Goal: Task Accomplishment & Management: Complete application form

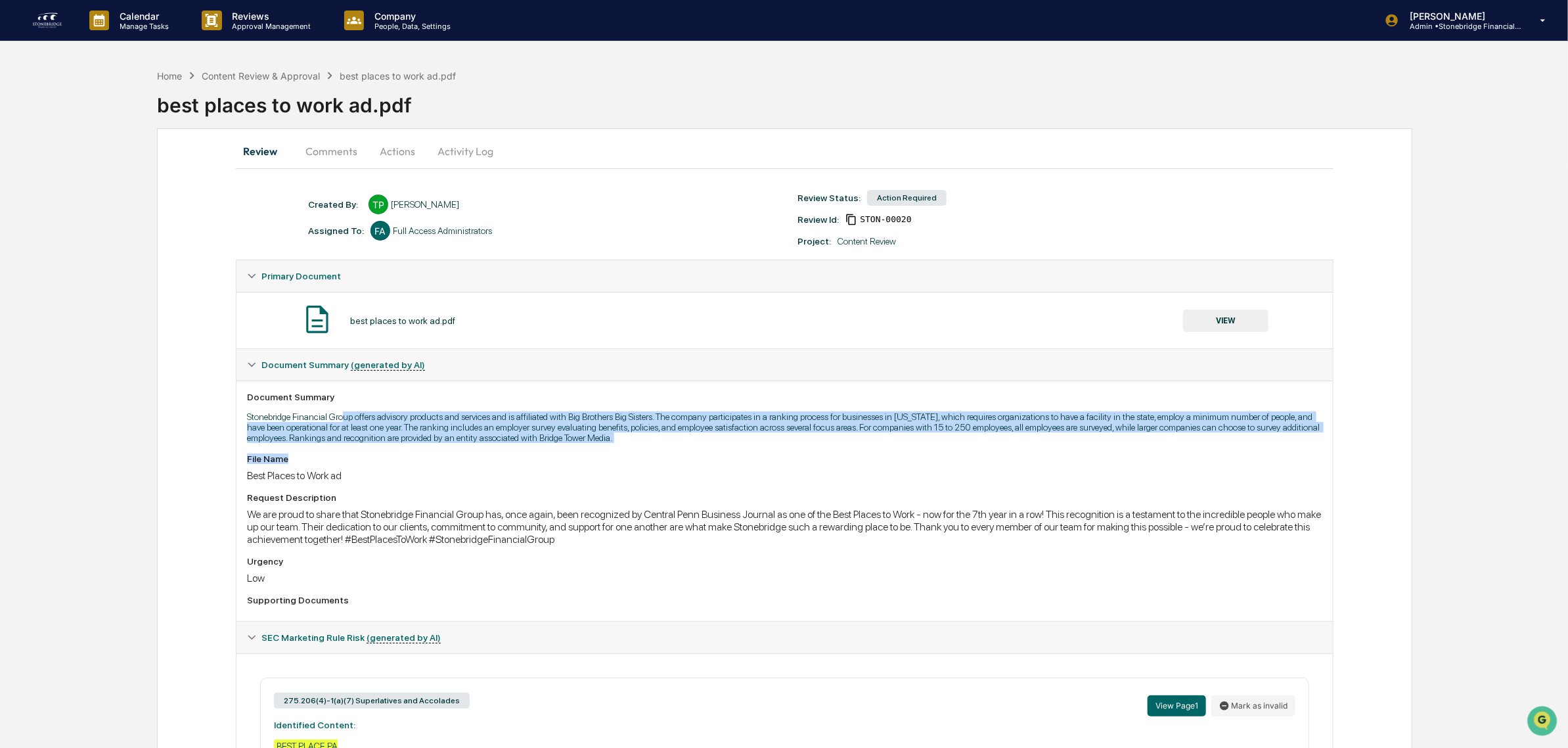
drag, startPoint x: 350, startPoint y: 412, endPoint x: 562, endPoint y: 462, distance: 217.8
click at [562, 462] on div "Document Summary Stonebridge Financial Group offers advisory products and servi…" at bounding box center [784, 501] width 1096 height 240
click at [560, 462] on div "File Name" at bounding box center [784, 458] width 1075 height 10
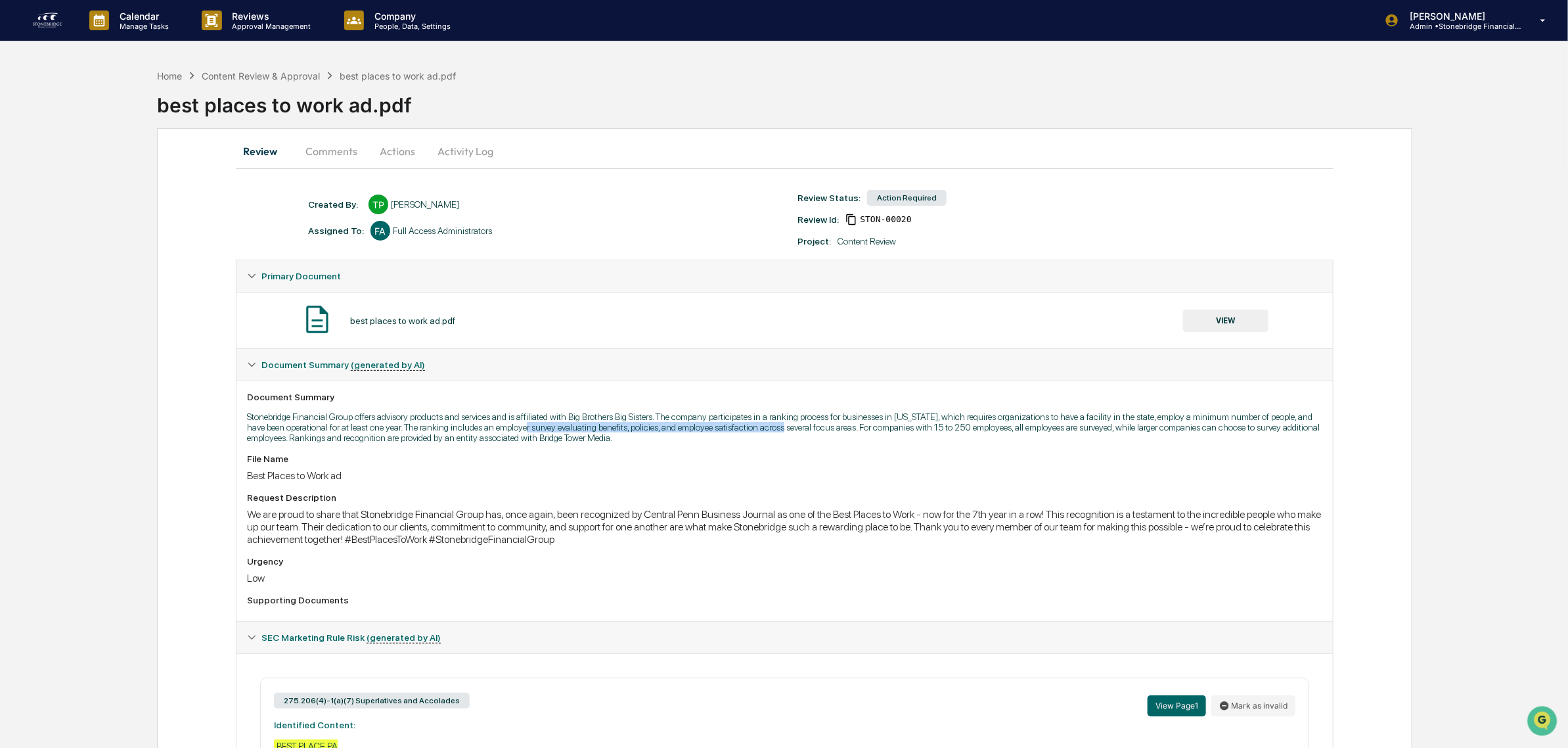
drag, startPoint x: 543, startPoint y: 426, endPoint x: 800, endPoint y: 434, distance: 257.1
click at [800, 434] on p "Stonebridge Financial Group offers advisory products and services and is affili…" at bounding box center [784, 426] width 1075 height 31
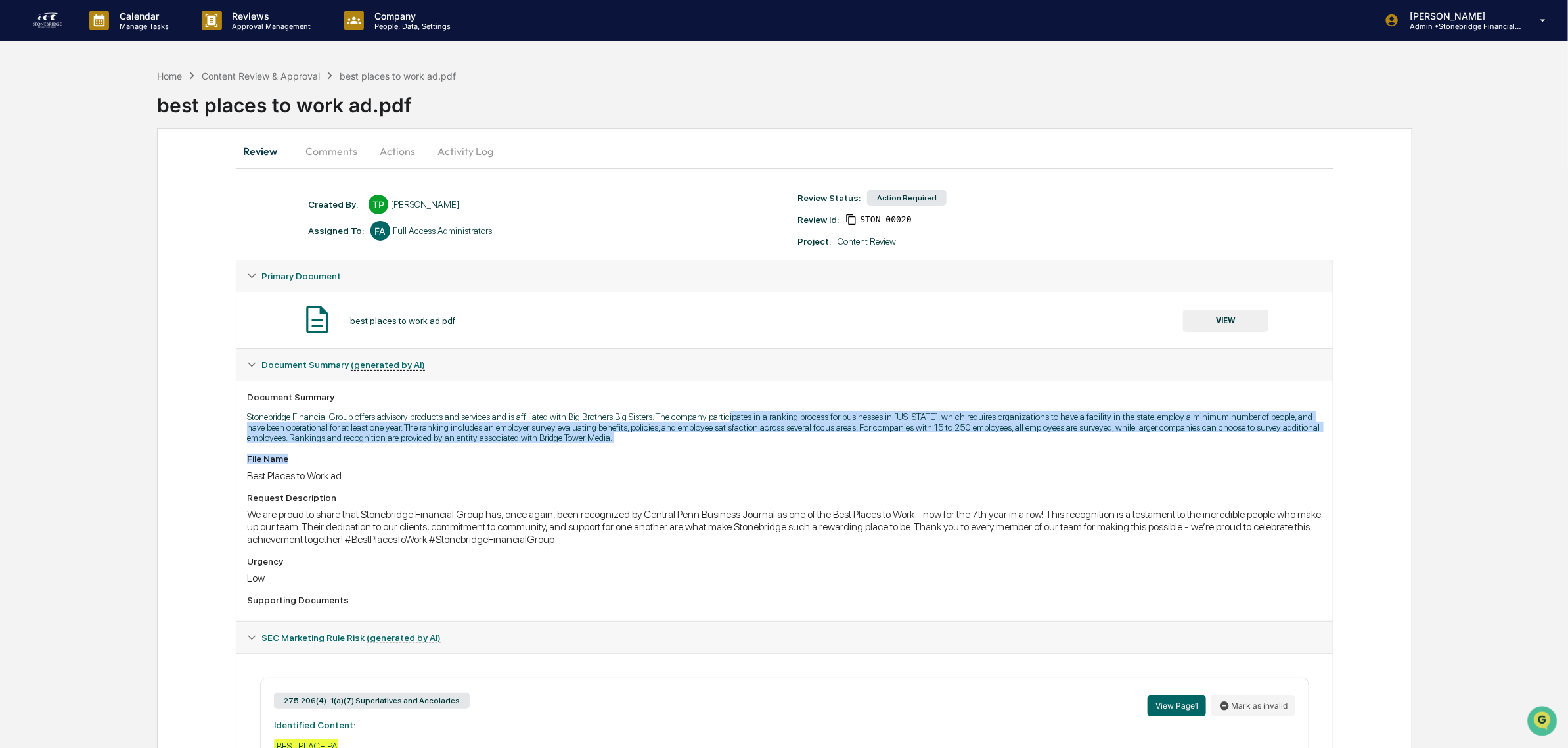
drag, startPoint x: 818, startPoint y: 451, endPoint x: 734, endPoint y: 409, distance: 93.9
click at [734, 409] on div "Document Summary Stonebridge Financial Group offers advisory products and servi…" at bounding box center [784, 501] width 1096 height 240
drag, startPoint x: 648, startPoint y: 408, endPoint x: 843, endPoint y: 460, distance: 201.8
click at [843, 460] on div "Document Summary Stonebridge Financial Group offers advisory products and servi…" at bounding box center [784, 501] width 1096 height 240
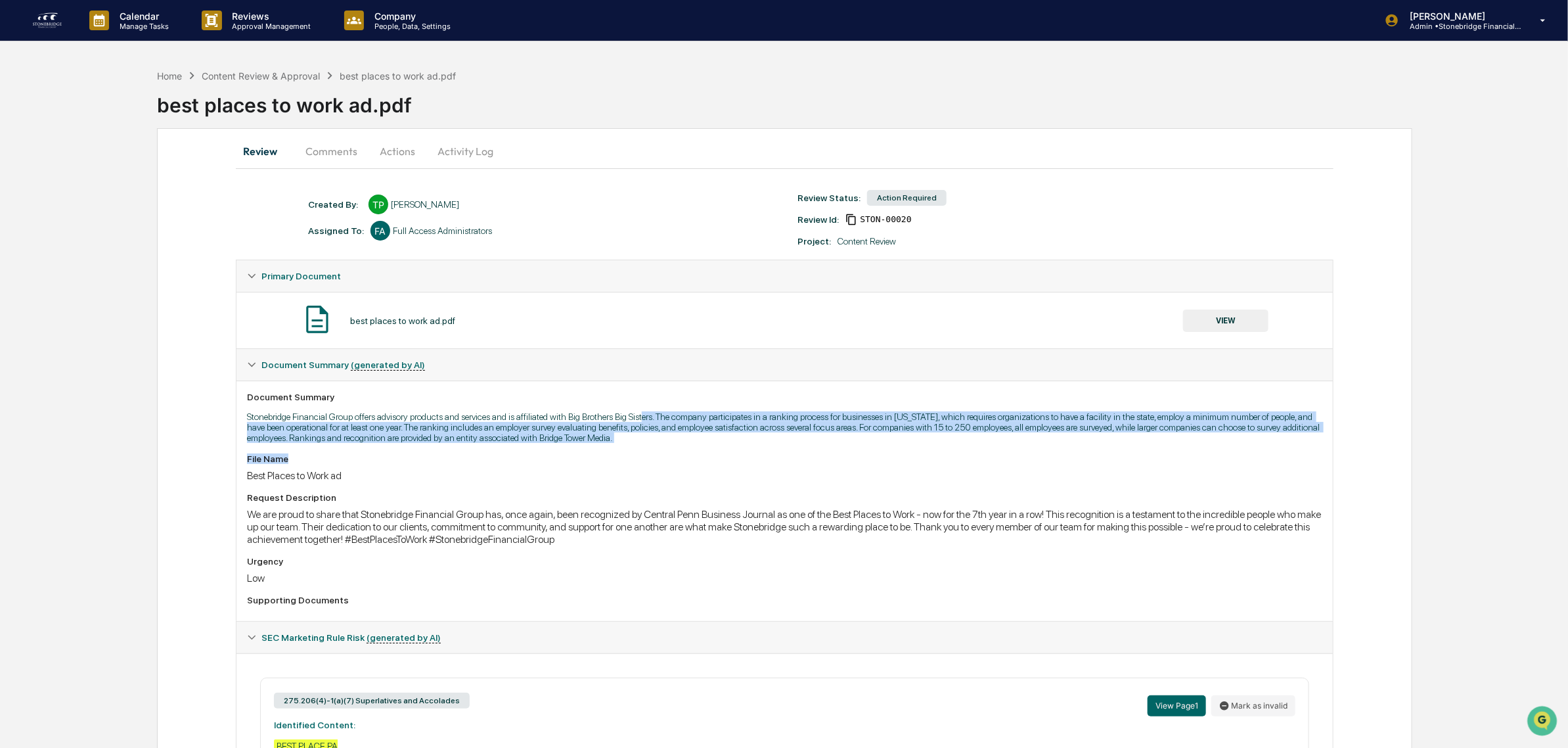
click at [843, 460] on div "File Name" at bounding box center [784, 458] width 1075 height 10
drag, startPoint x: 759, startPoint y: 435, endPoint x: 569, endPoint y: 417, distance: 190.9
click at [569, 417] on div "Document Summary Stonebridge Financial Group offers advisory products and servi…" at bounding box center [784, 501] width 1096 height 240
click at [569, 417] on p "Stonebridge Financial Group offers advisory products and services and is affili…" at bounding box center [784, 426] width 1075 height 31
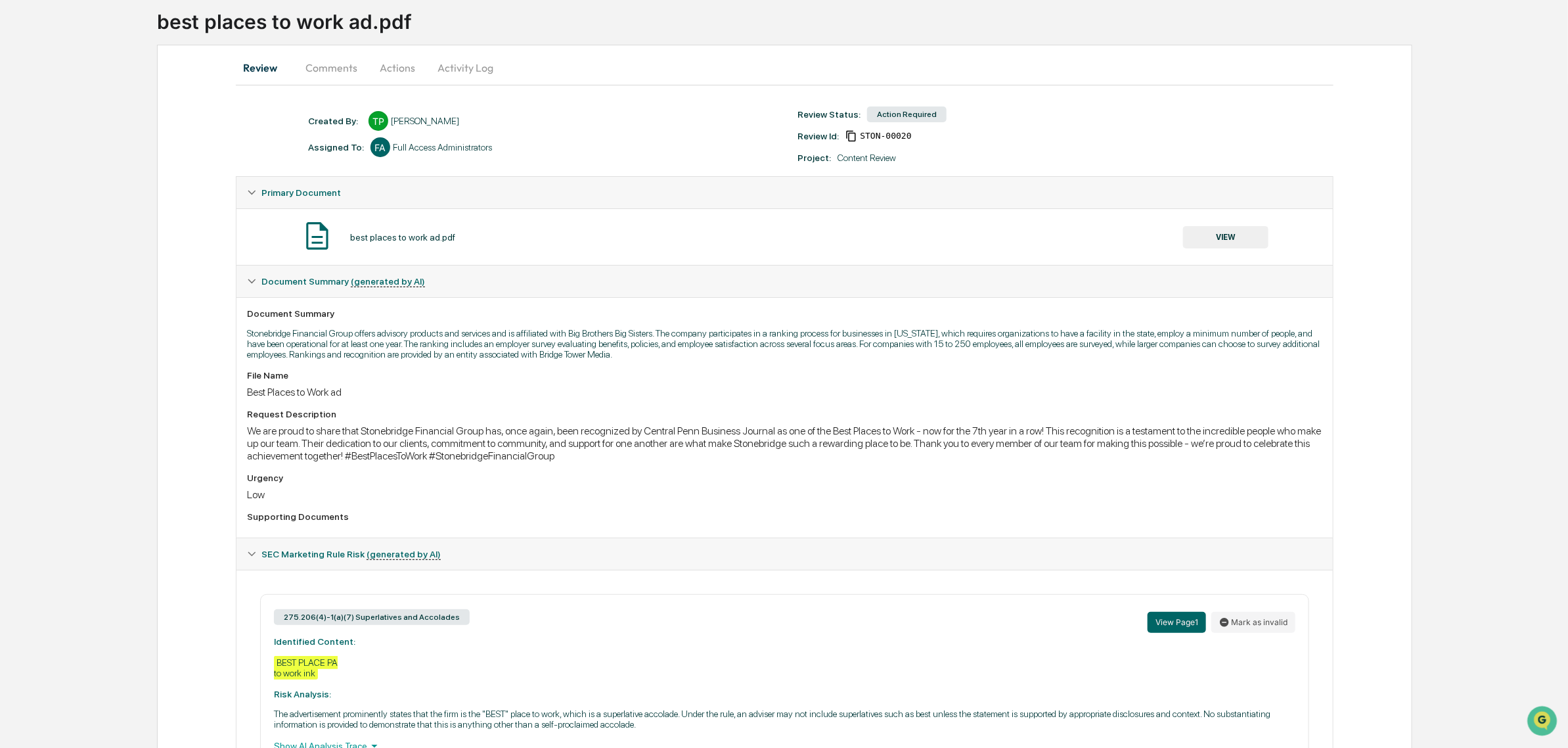
scroll to position [165, 0]
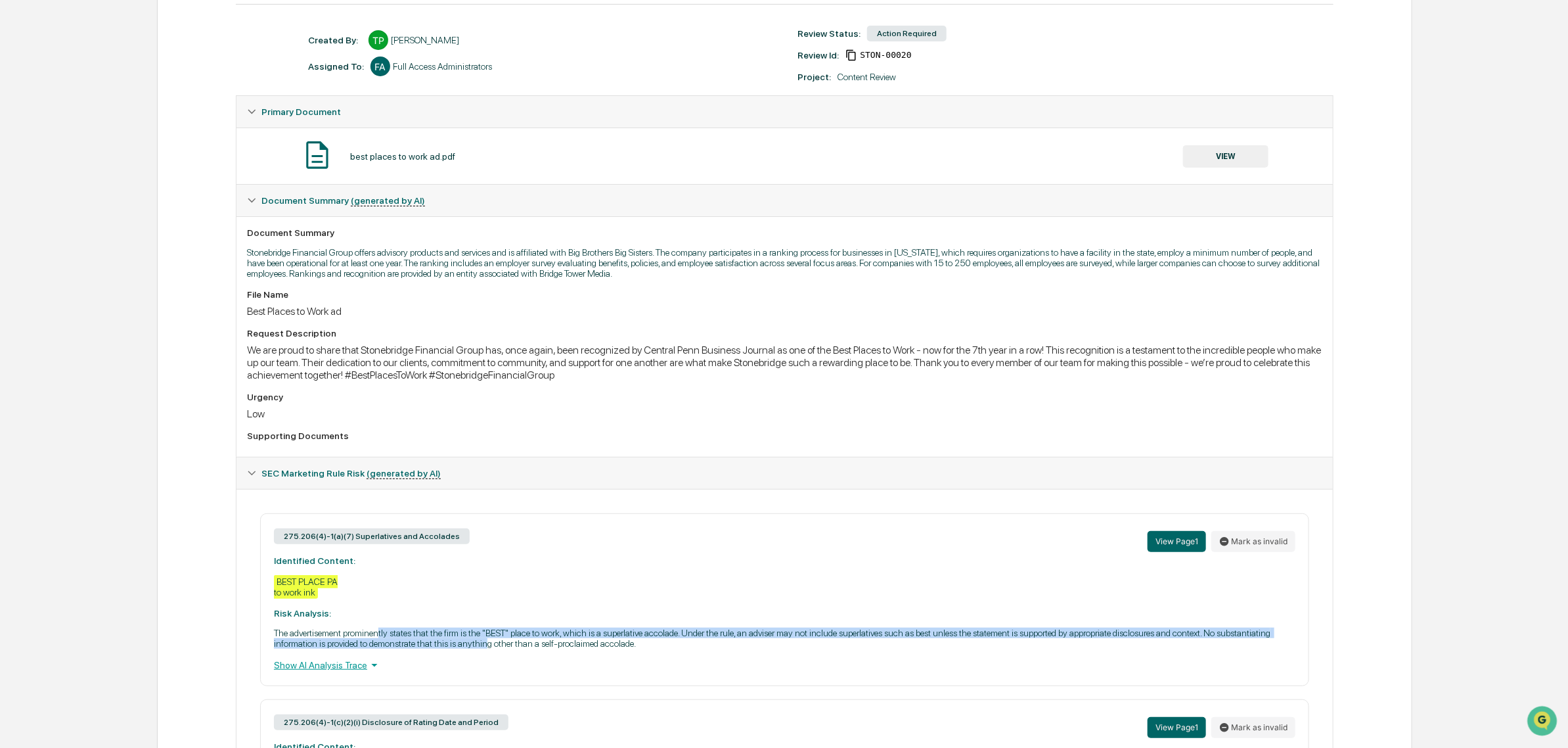
drag, startPoint x: 473, startPoint y: 654, endPoint x: 489, endPoint y: 661, distance: 17.5
click at [489, 649] on p "The advertisement prominently states that the firm is the "BEST" place to work,…" at bounding box center [784, 638] width 1021 height 21
drag, startPoint x: 446, startPoint y: 651, endPoint x: 626, endPoint y: 675, distance: 181.6
click at [626, 675] on div "275.206(4)-1(a)(7) Superlatives and Accolades View Page 1 Mark as invalid Ident…" at bounding box center [784, 599] width 1049 height 173
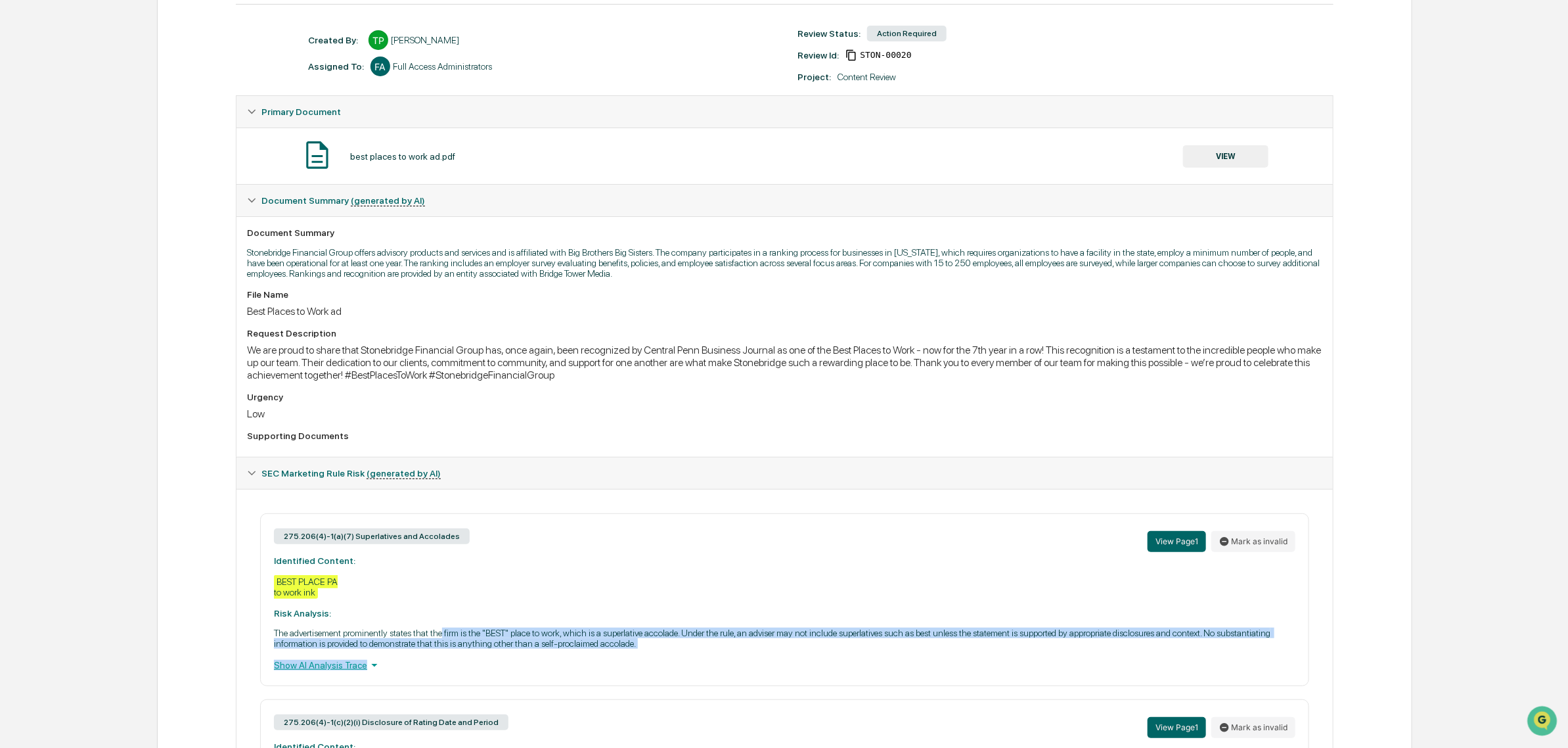
click at [625, 674] on div "275.206(4)-1(a)(7) Superlatives and Accolades View Page 1 Mark as invalid Ident…" at bounding box center [784, 599] width 1049 height 173
drag, startPoint x: 708, startPoint y: 670, endPoint x: 652, endPoint y: 654, distance: 58.2
click at [652, 654] on div "275.206(4)-1(a)(7) Superlatives and Accolades View Page 1 Mark as invalid Ident…" at bounding box center [784, 599] width 1049 height 173
click at [652, 649] on p "The advertisement prominently states that the firm is the "BEST" place to work,…" at bounding box center [784, 638] width 1021 height 21
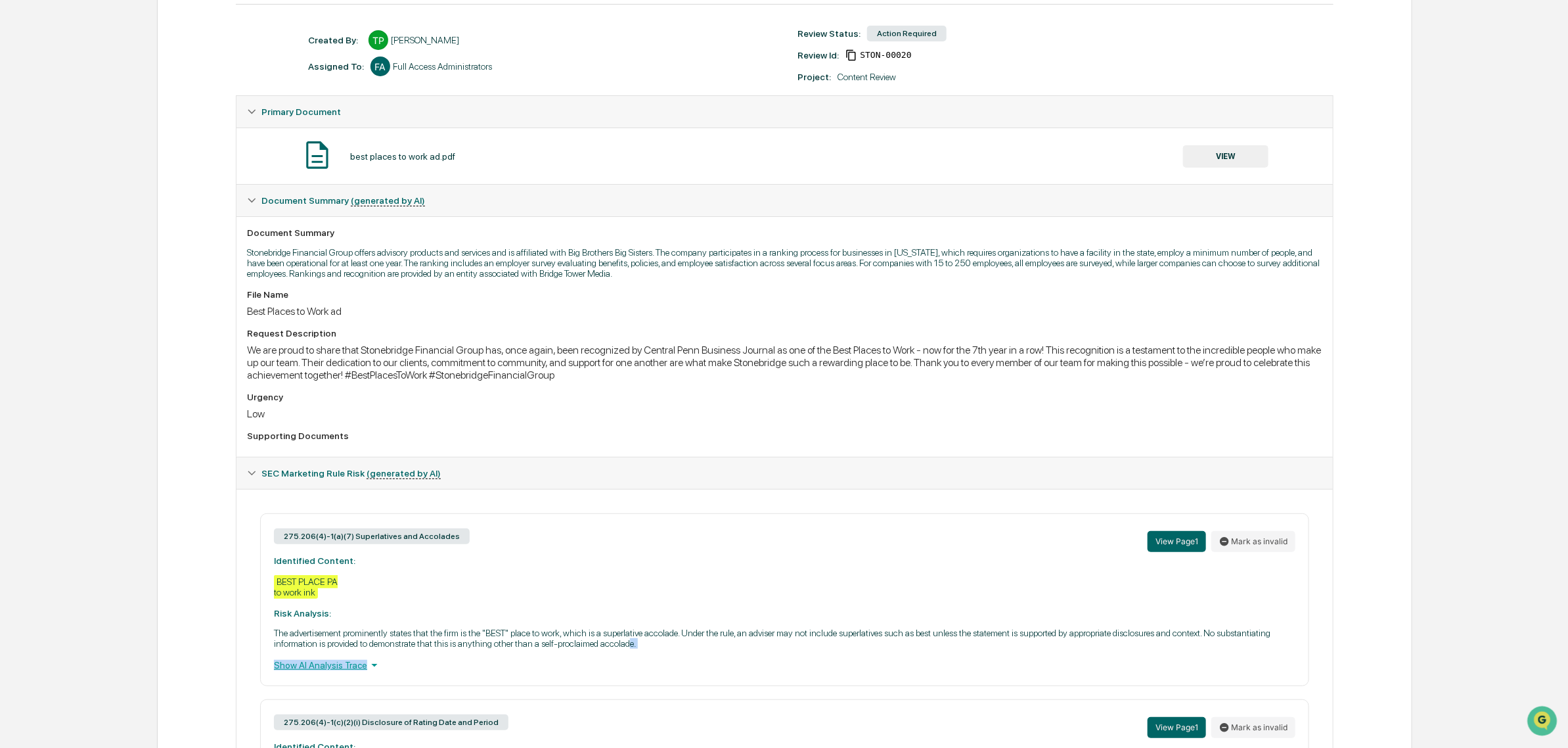
drag, startPoint x: 629, startPoint y: 658, endPoint x: 782, endPoint y: 666, distance: 153.2
click at [782, 666] on div "275.206(4)-1(a)(7) Superlatives and Accolades View Page 1 Mark as invalid Ident…" at bounding box center [784, 599] width 1049 height 173
click at [614, 649] on p "The advertisement prominently states that the firm is the "BEST" place to work,…" at bounding box center [784, 638] width 1021 height 21
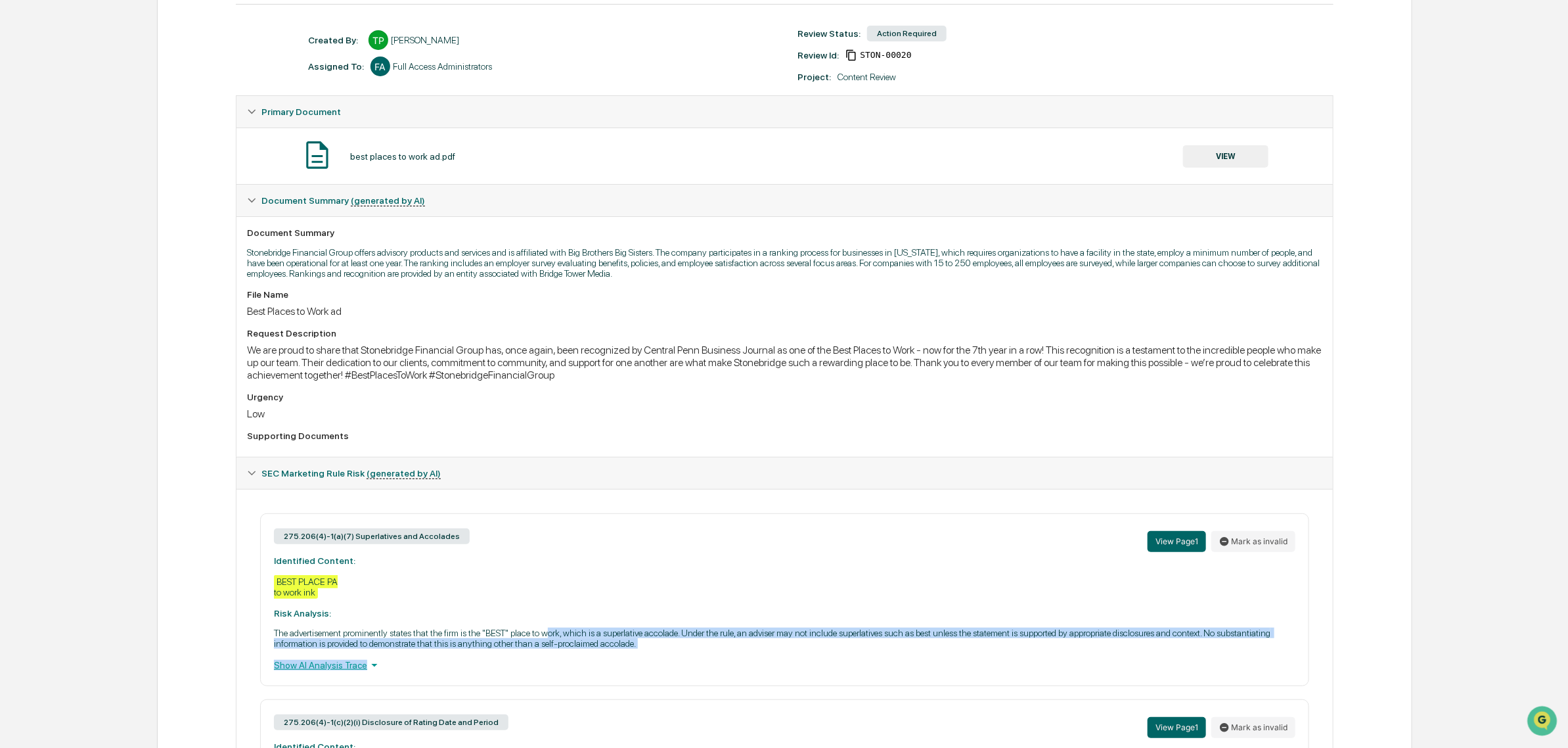
drag, startPoint x: 550, startPoint y: 638, endPoint x: 801, endPoint y: 672, distance: 253.3
click at [801, 672] on div "275.206(4)-1(a)(7) Superlatives and Accolades View Page 1 Mark as invalid Ident…" at bounding box center [784, 599] width 1049 height 173
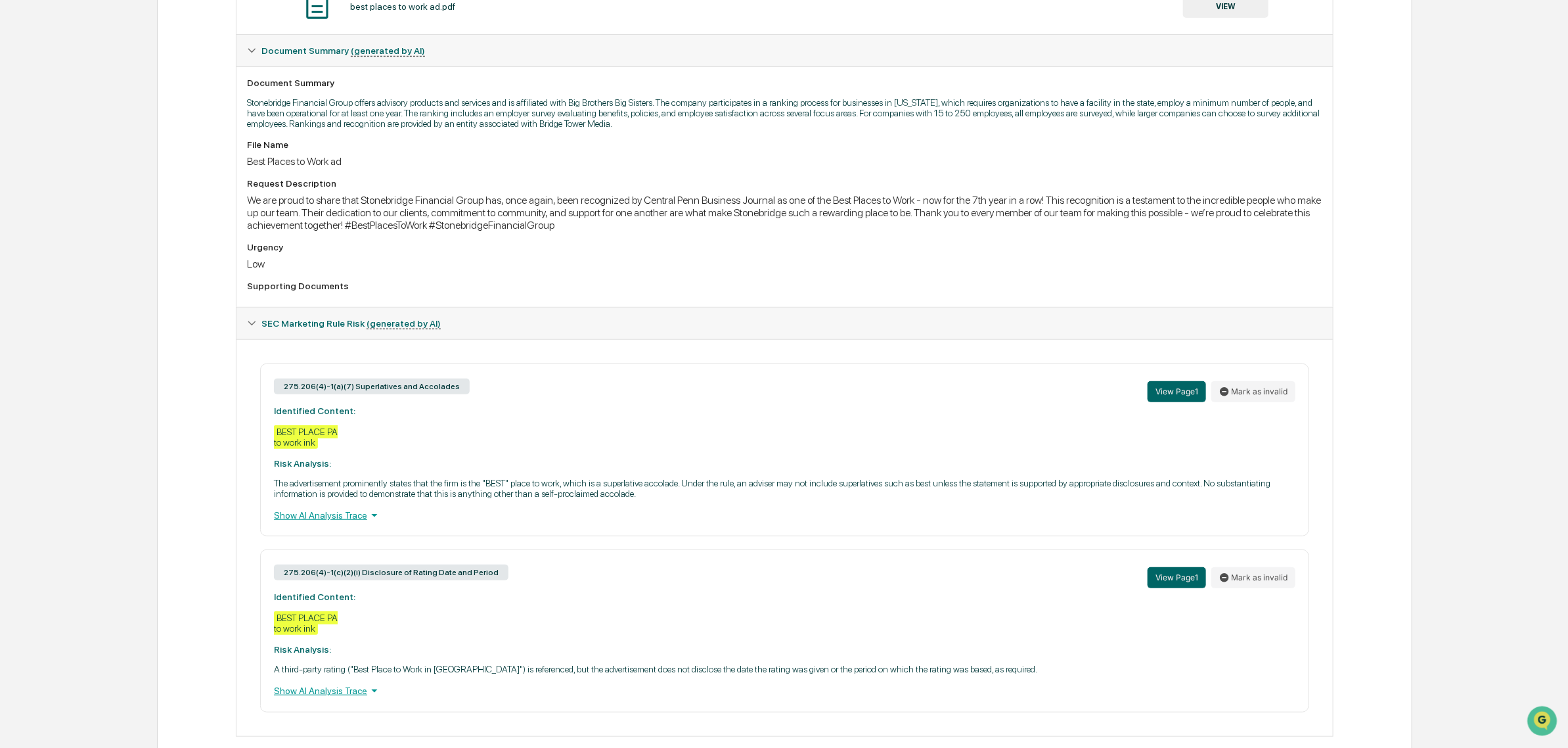
scroll to position [329, 0]
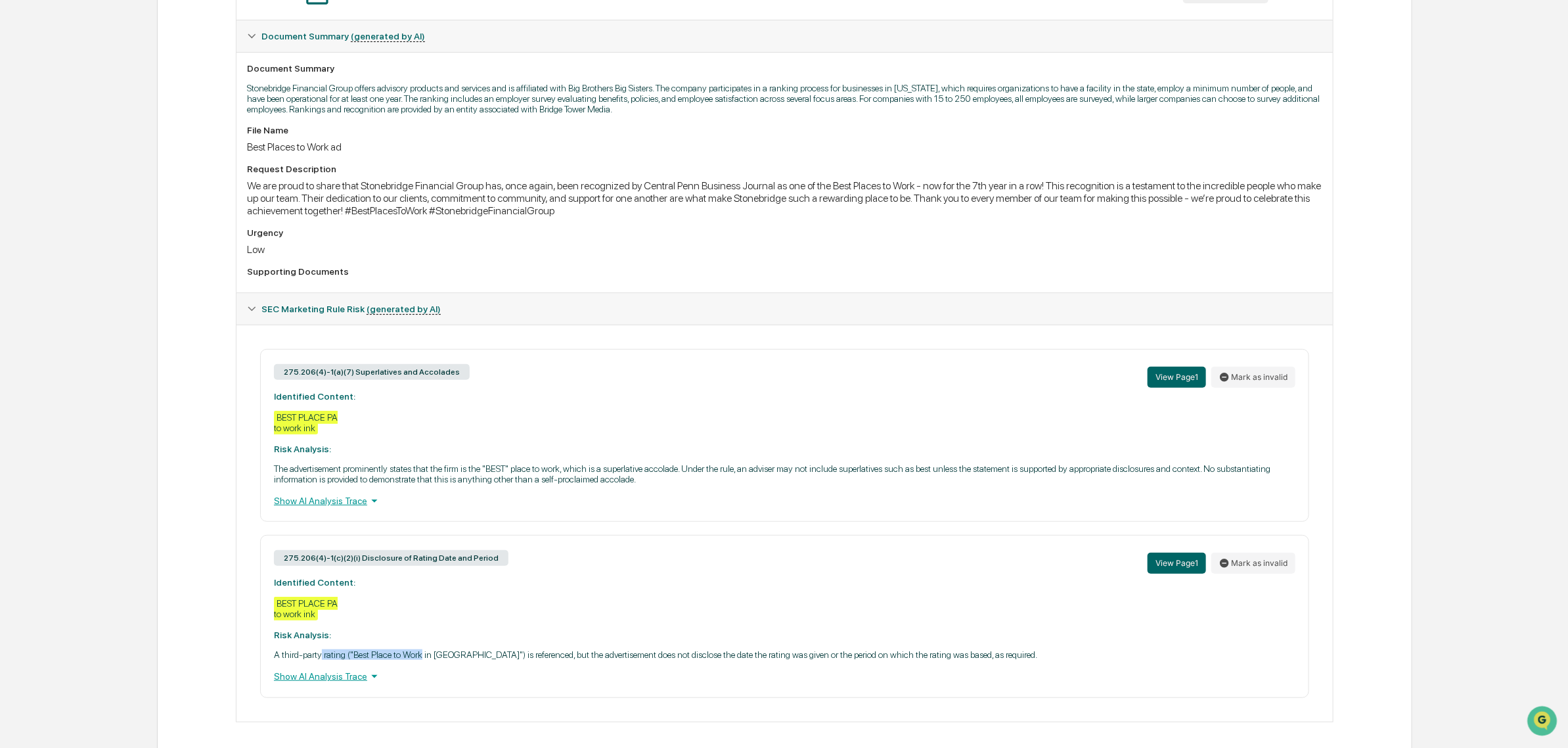
drag, startPoint x: 327, startPoint y: 681, endPoint x: 421, endPoint y: 680, distance: 94.0
click at [421, 660] on p "A third-party rating ("Best Place to Work in [GEOGRAPHIC_DATA]") is referenced,…" at bounding box center [784, 654] width 1021 height 10
drag, startPoint x: 396, startPoint y: 681, endPoint x: 540, endPoint y: 683, distance: 144.0
click at [540, 660] on p "A third-party rating ("Best Place to Work in [GEOGRAPHIC_DATA]") is referenced,…" at bounding box center [784, 654] width 1021 height 10
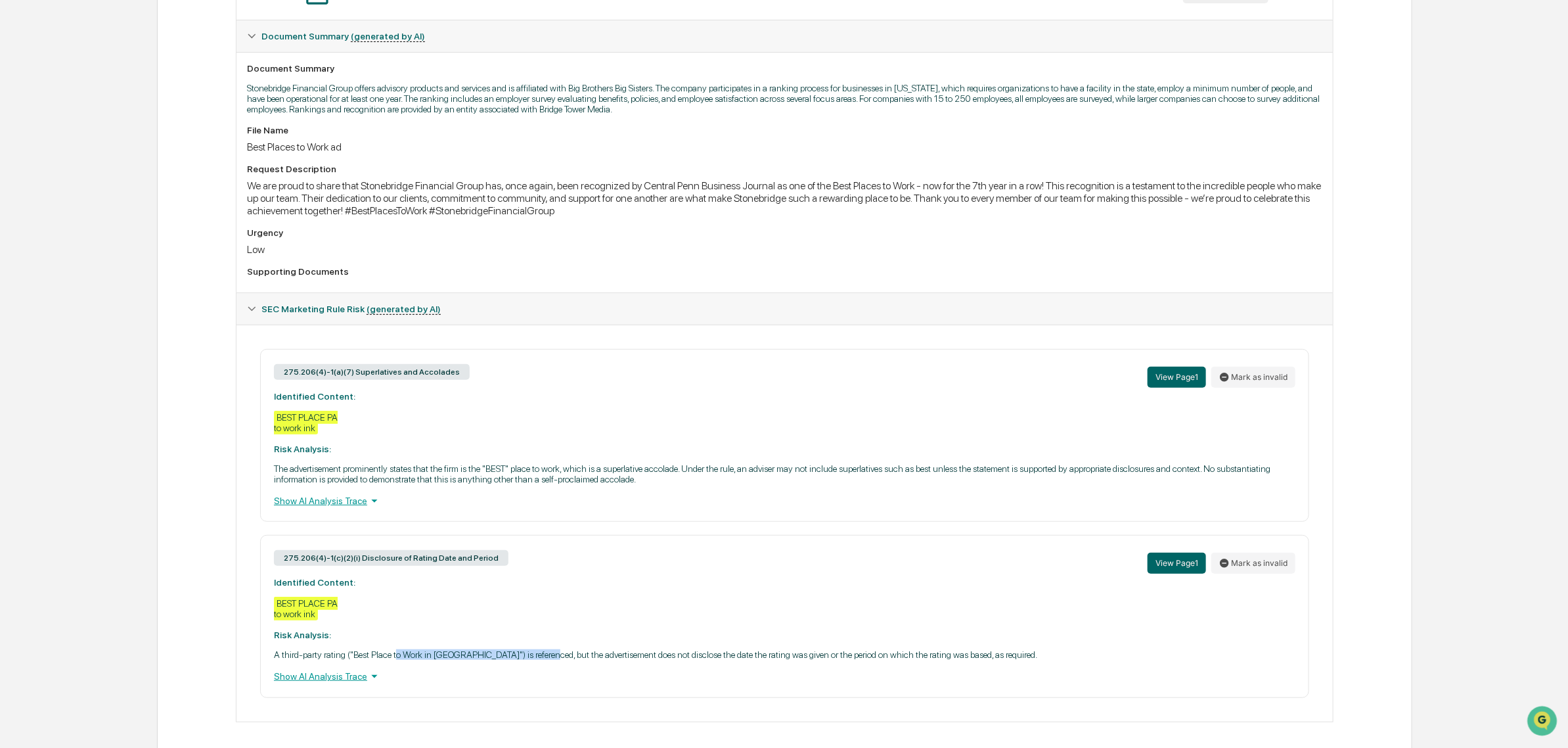
click at [540, 660] on p "A third-party rating ("Best Place to Work in [GEOGRAPHIC_DATA]") is referenced,…" at bounding box center [784, 654] width 1021 height 10
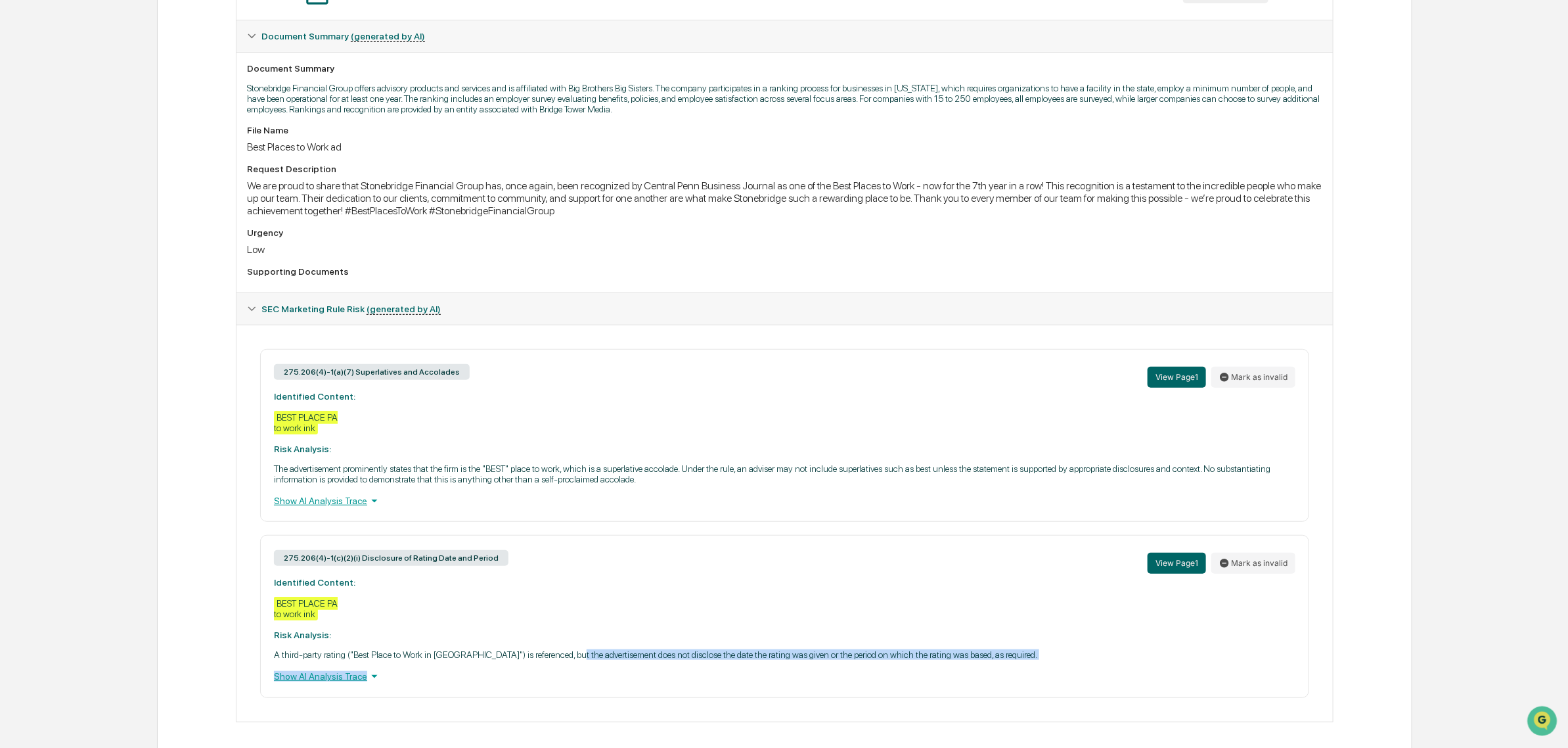
drag, startPoint x: 600, startPoint y: 683, endPoint x: 666, endPoint y: 700, distance: 68.2
click at [666, 697] on div "275.206(4)-1(c)(2)(i) Disclosure of Rating Date and Period View Page 1 Mark as …" at bounding box center [784, 616] width 1049 height 163
click at [666, 683] on div "Show AI Analysis Trace" at bounding box center [784, 676] width 1021 height 15
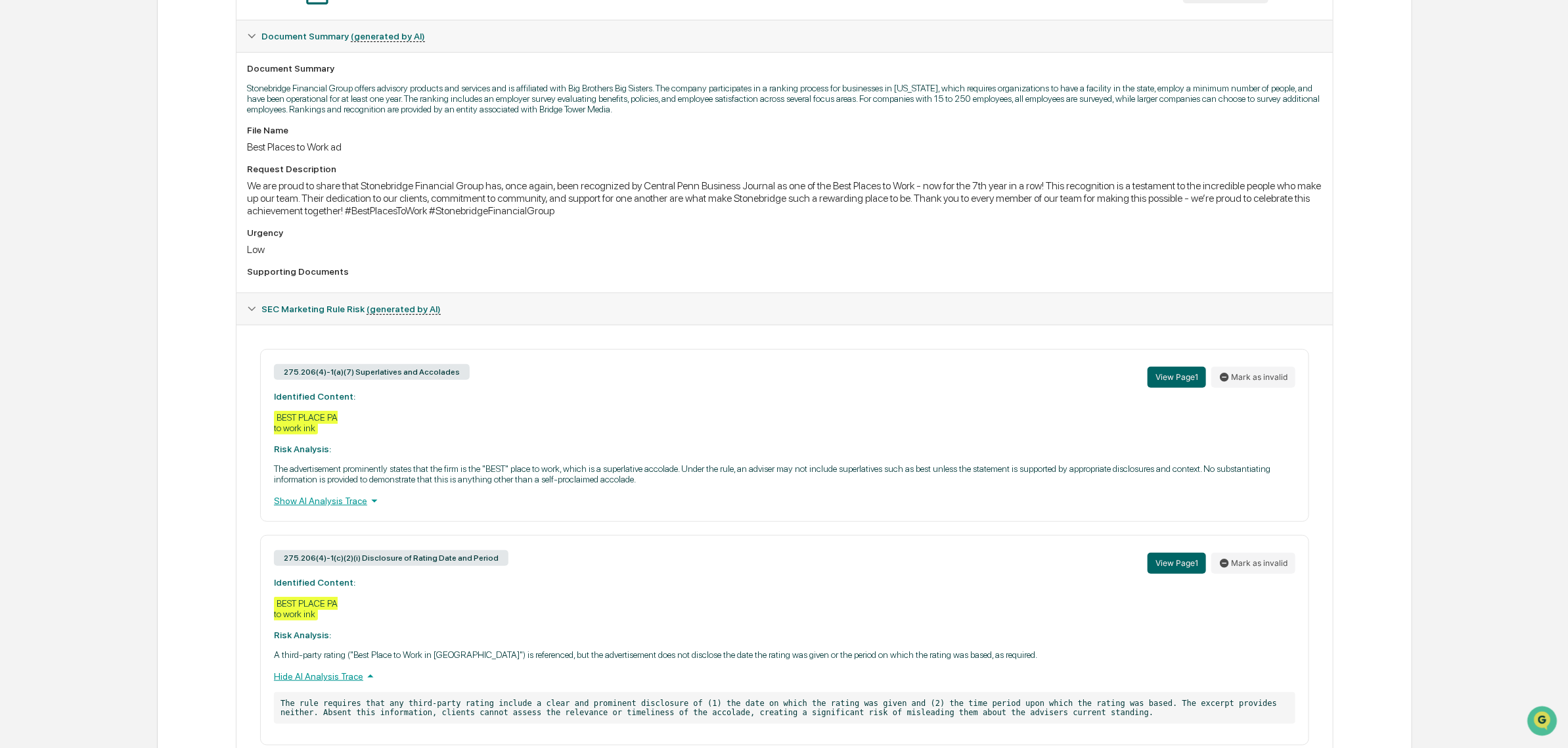
click at [666, 683] on div "Hide AI Analysis Trace" at bounding box center [784, 676] width 1021 height 15
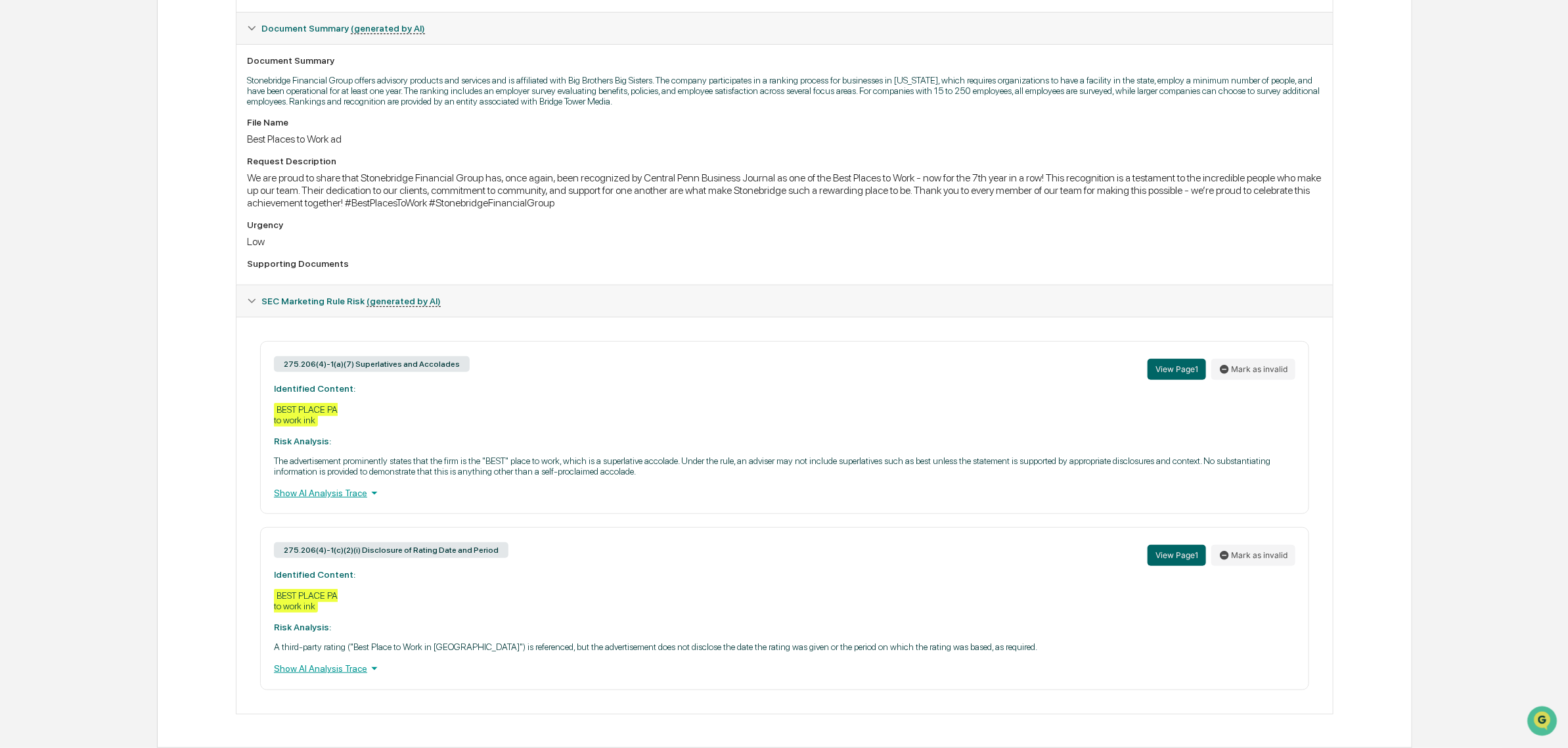
scroll to position [0, 0]
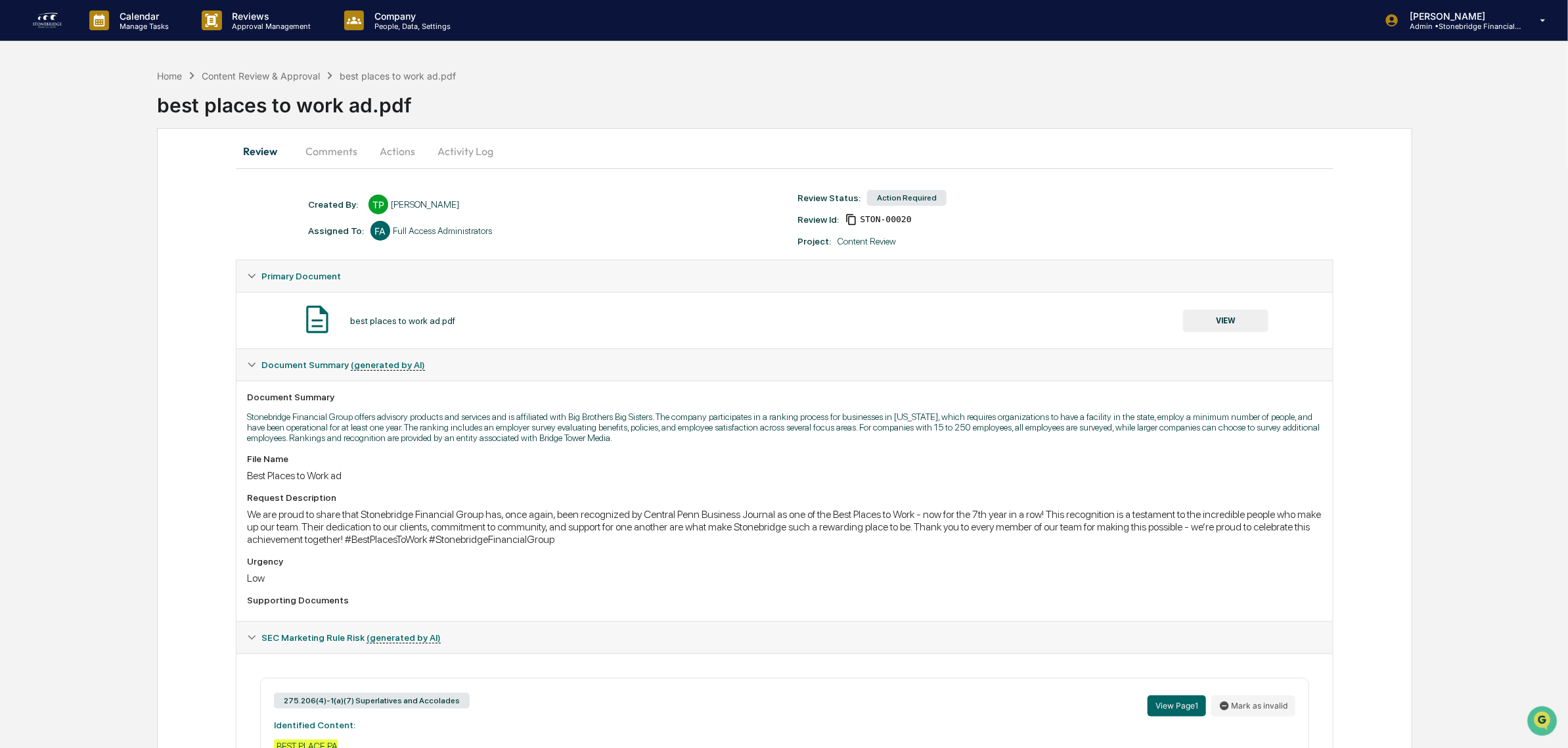
click at [1223, 326] on button "VIEW" at bounding box center [1225, 321] width 85 height 22
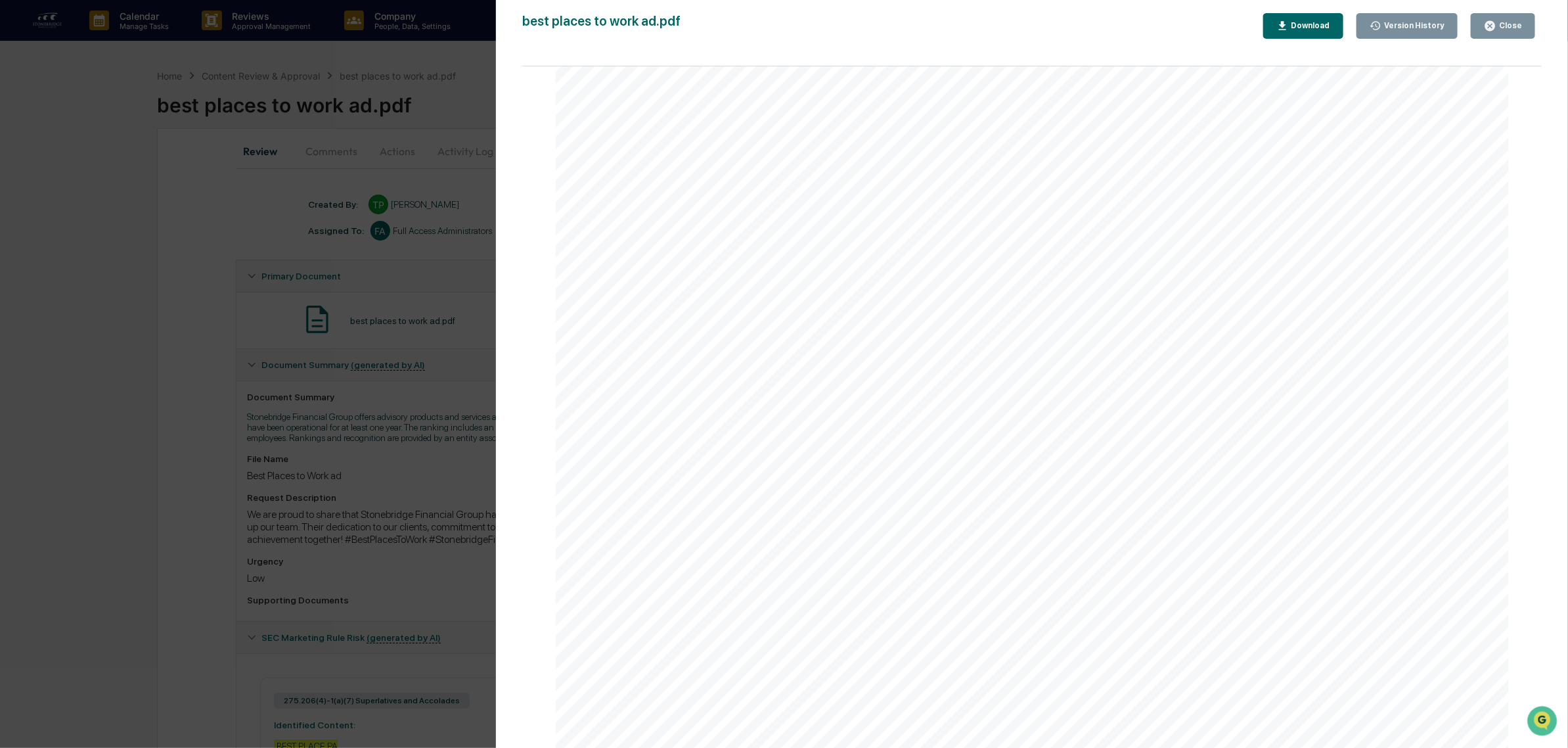
scroll to position [678, 0]
drag, startPoint x: 738, startPoint y: 677, endPoint x: 1201, endPoint y: 747, distance: 468.3
click at [1201, 747] on div at bounding box center [1033, 84] width 954 height 1329
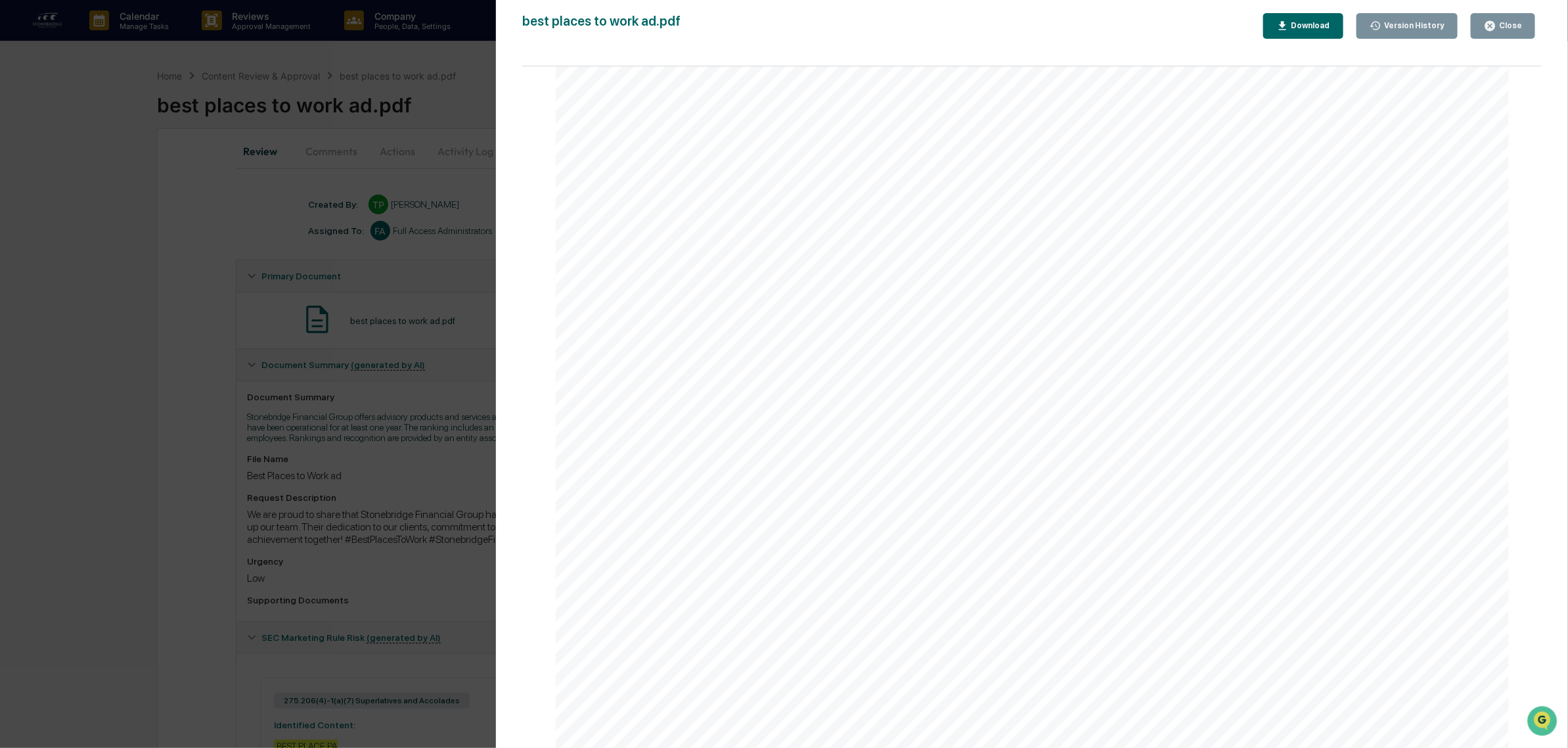
drag, startPoint x: 1526, startPoint y: 15, endPoint x: 1519, endPoint y: 18, distance: 7.6
click at [1519, 18] on button "Close" at bounding box center [1503, 26] width 65 height 26
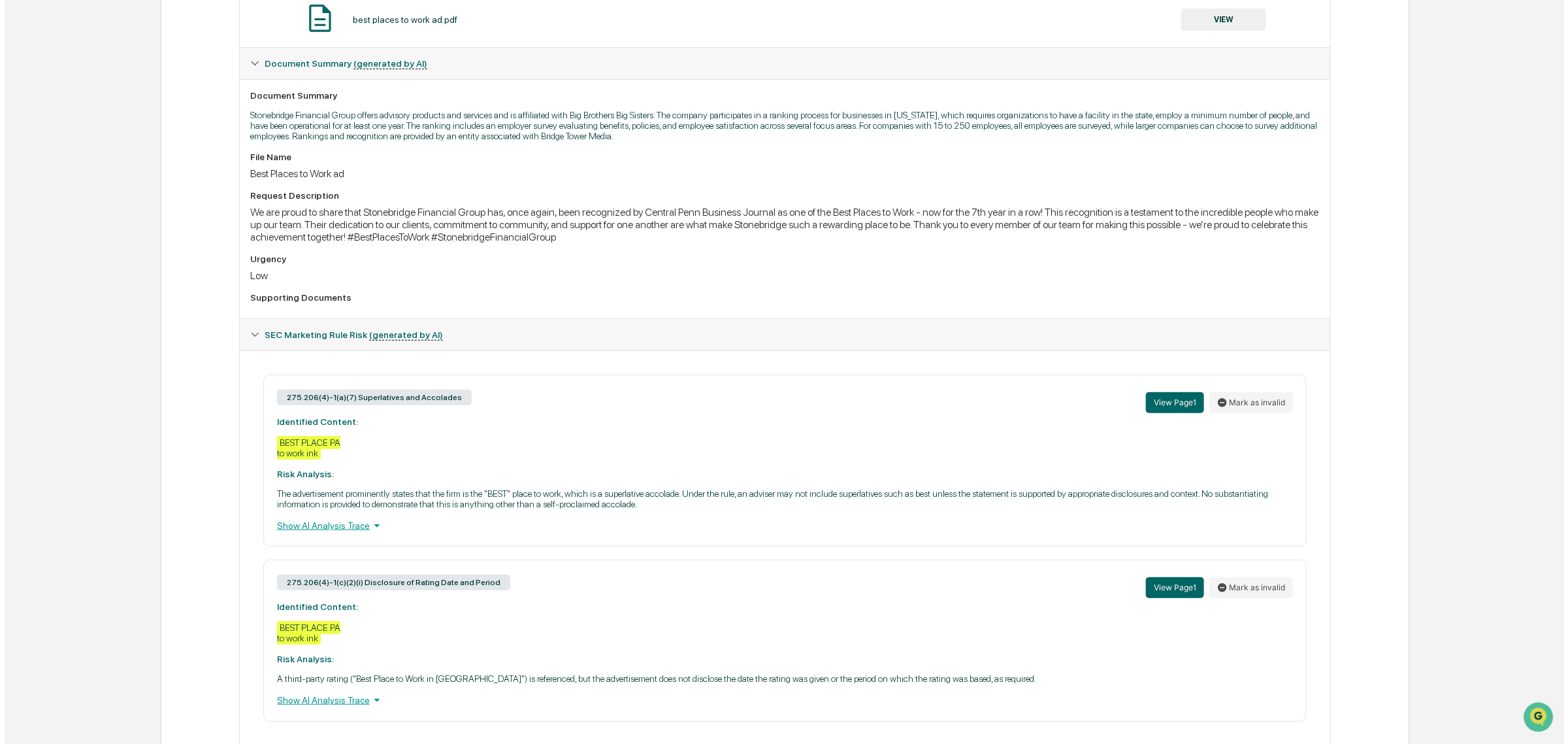
scroll to position [0, 0]
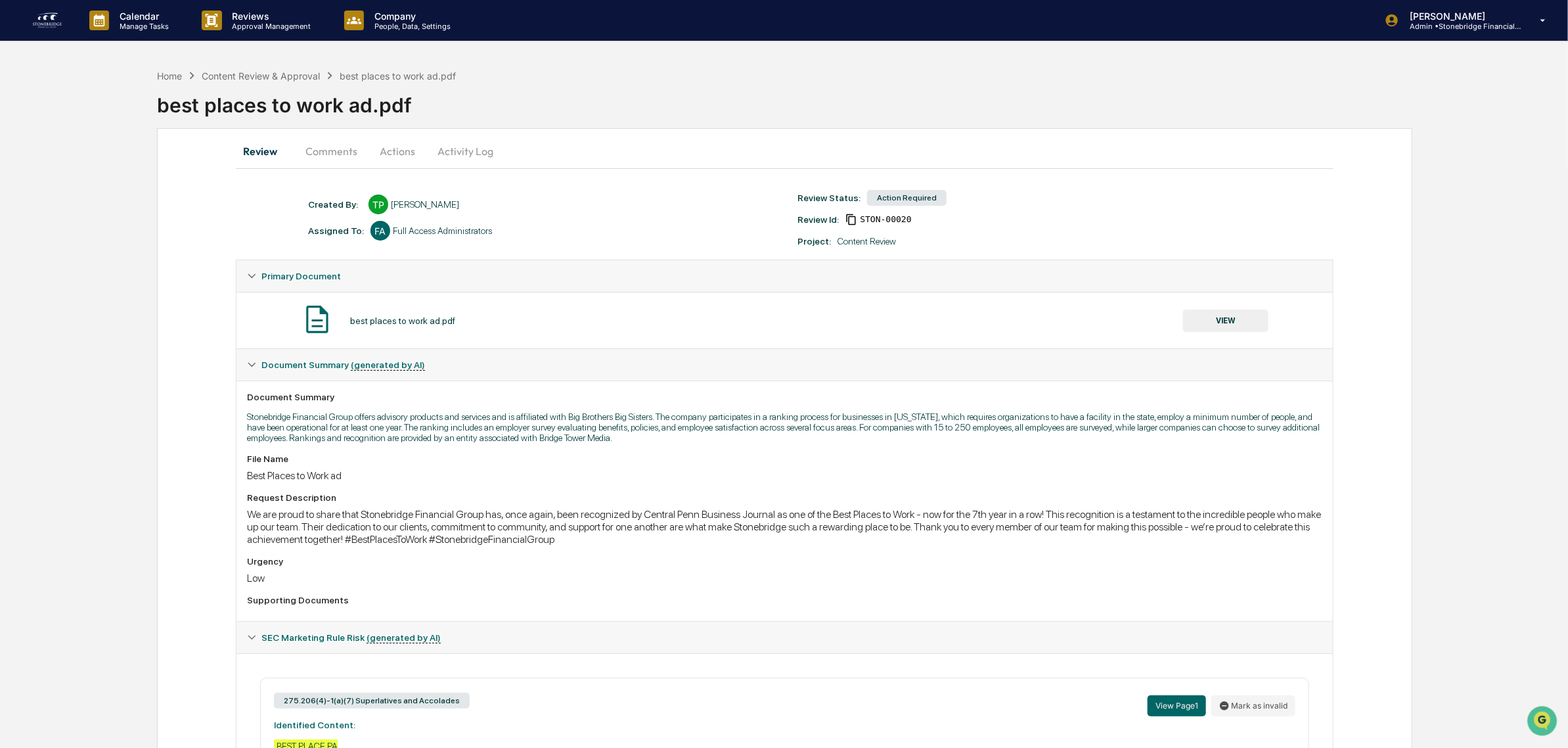
click at [378, 151] on button "Actions" at bounding box center [397, 151] width 59 height 31
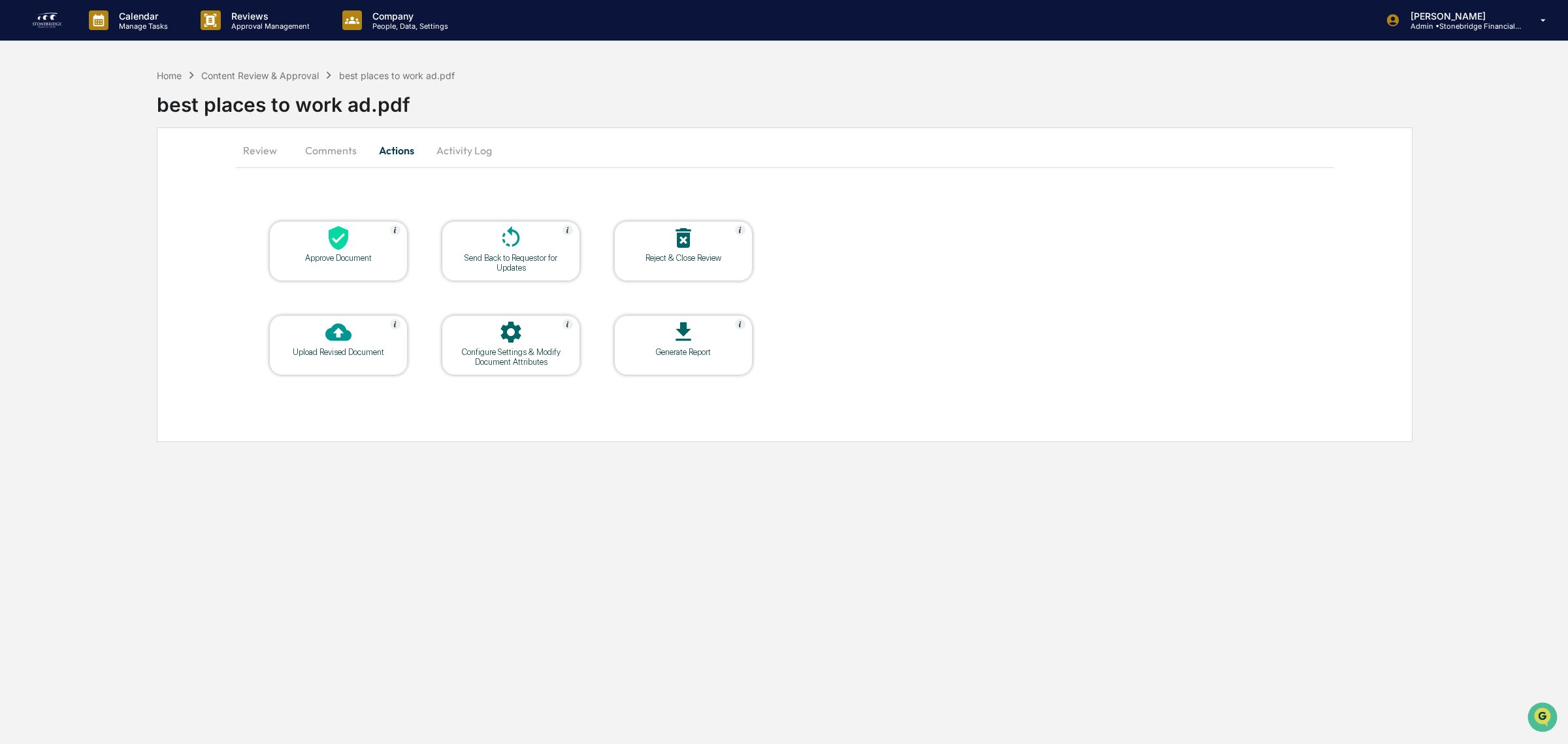
click at [356, 259] on div "Approve Document" at bounding box center [338, 258] width 117 height 10
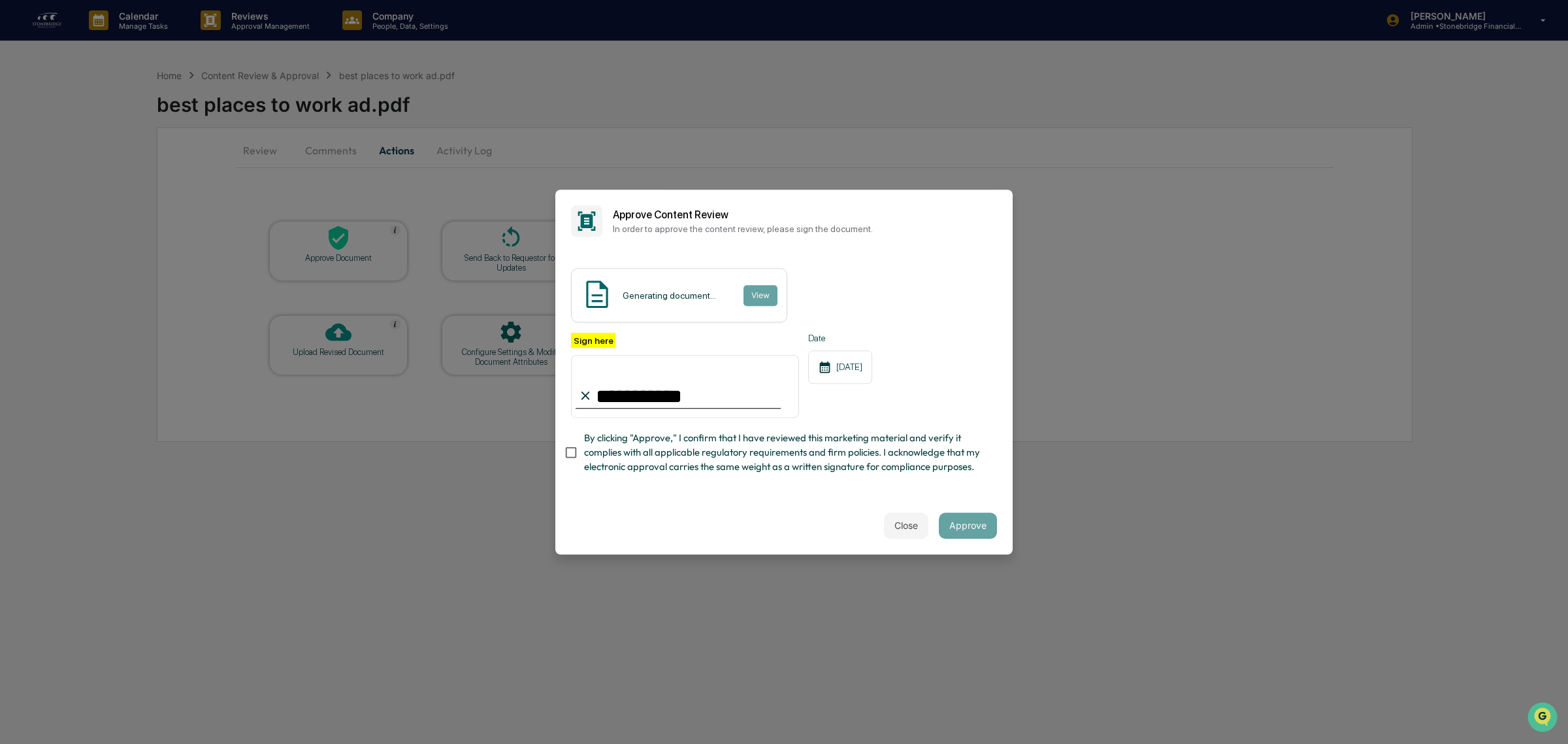
type input "**********"
click at [664, 432] on span "By clicking "Approve," I confirm that I have reviewed this marketing material a…" at bounding box center [785, 452] width 403 height 44
click at [749, 287] on button "View" at bounding box center [759, 296] width 34 height 21
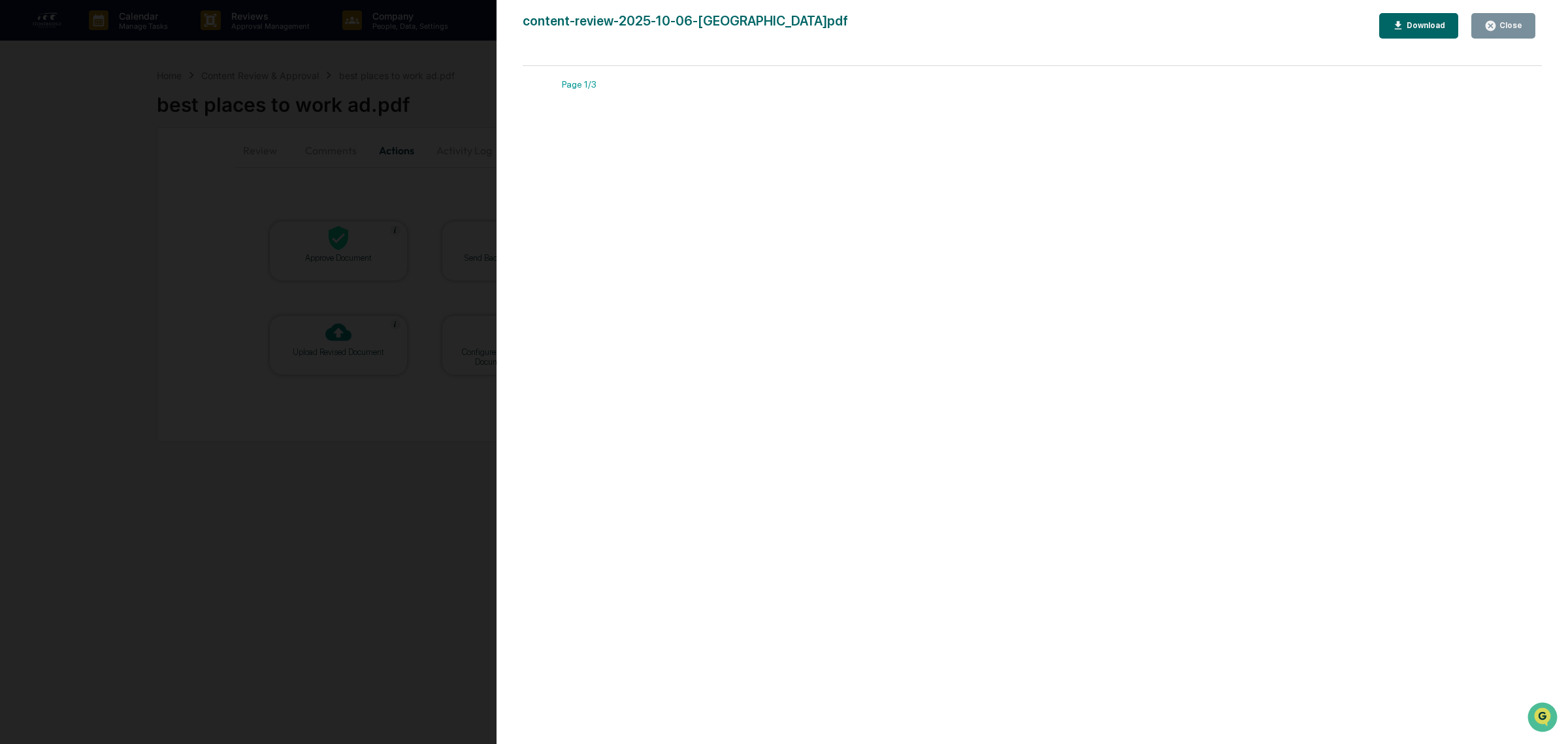
drag, startPoint x: 1521, startPoint y: 28, endPoint x: 1513, endPoint y: 28, distance: 8.0
click at [1519, 28] on div "Close" at bounding box center [1509, 25] width 26 height 9
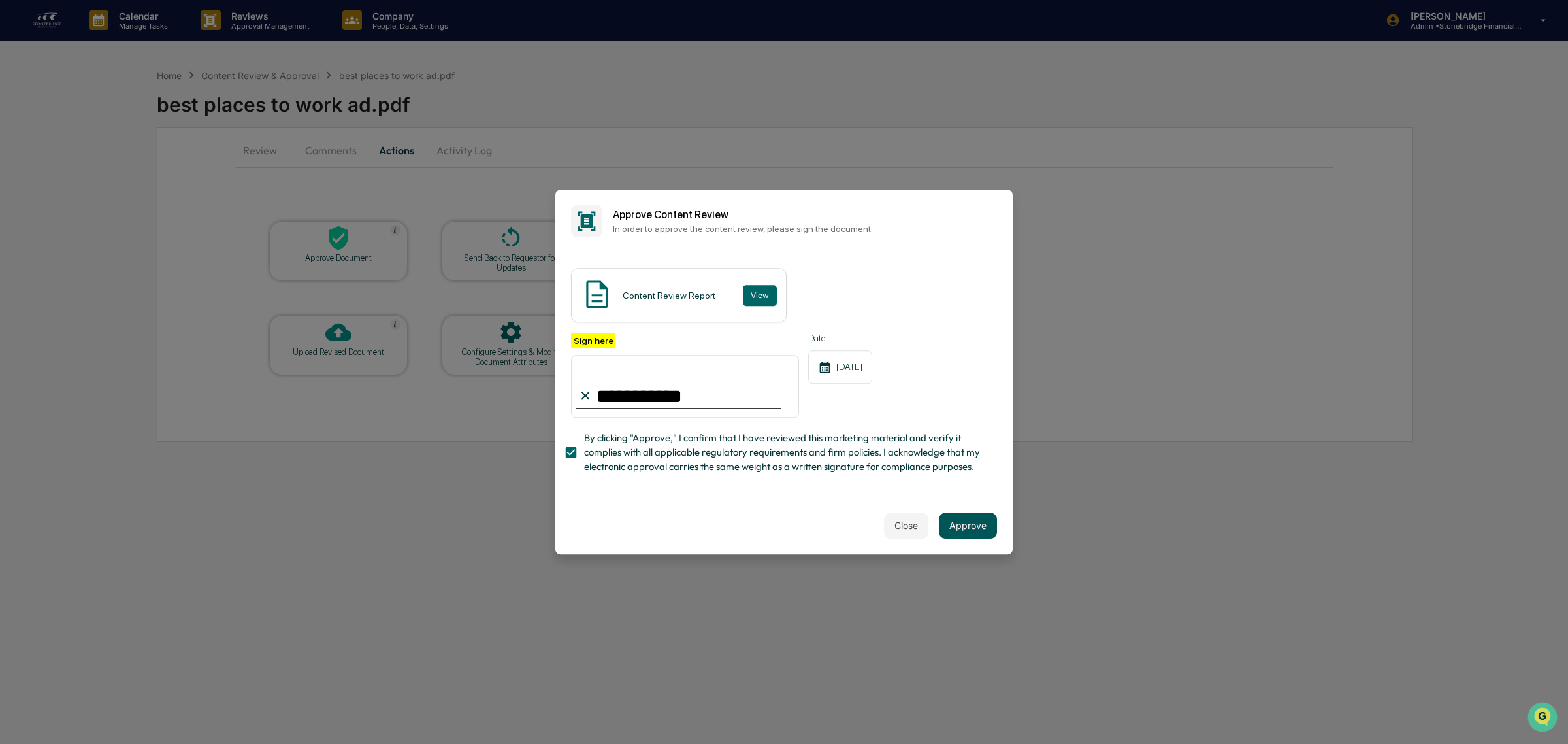
click at [974, 539] on button "Approve" at bounding box center [968, 526] width 58 height 26
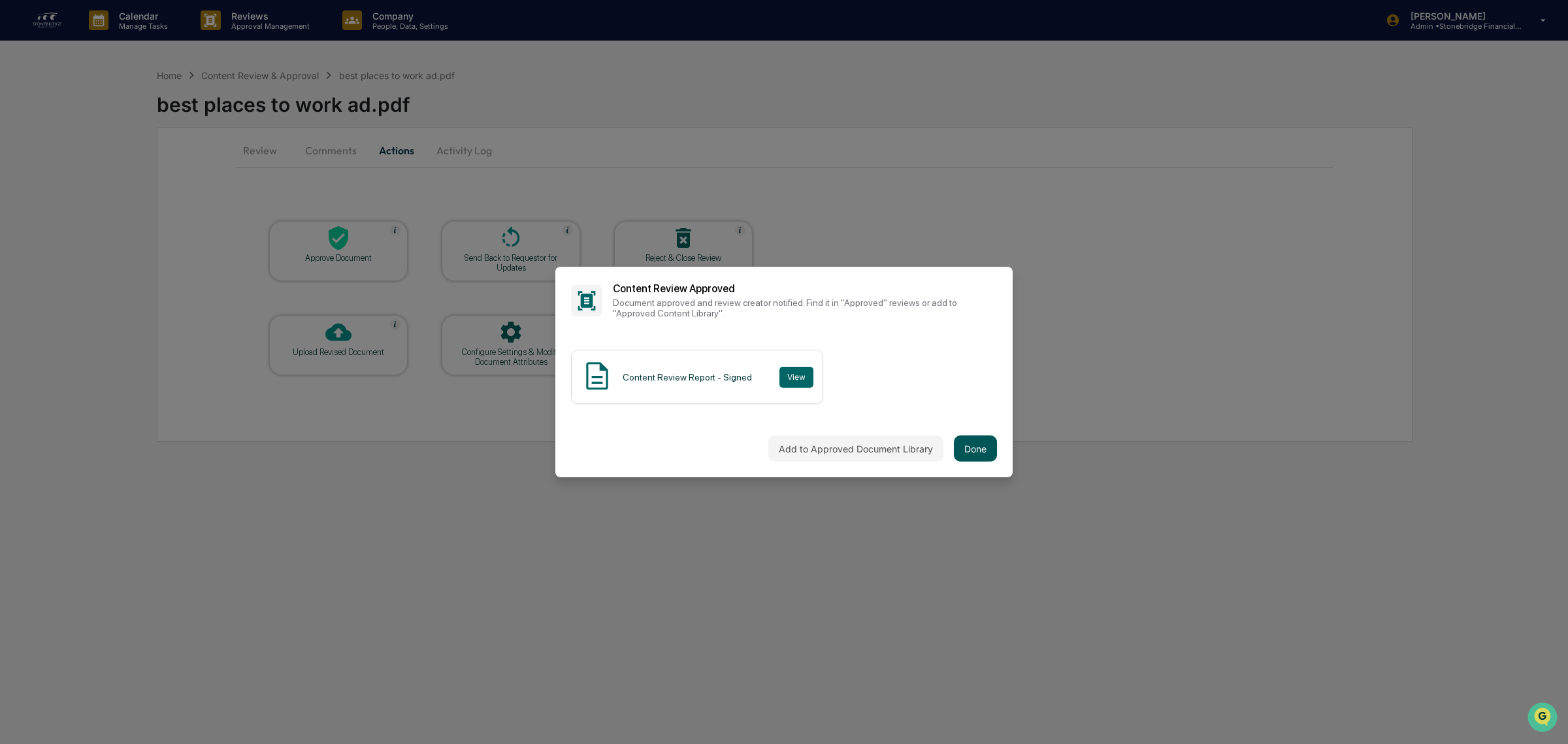
click at [988, 441] on button "Done" at bounding box center [976, 448] width 43 height 26
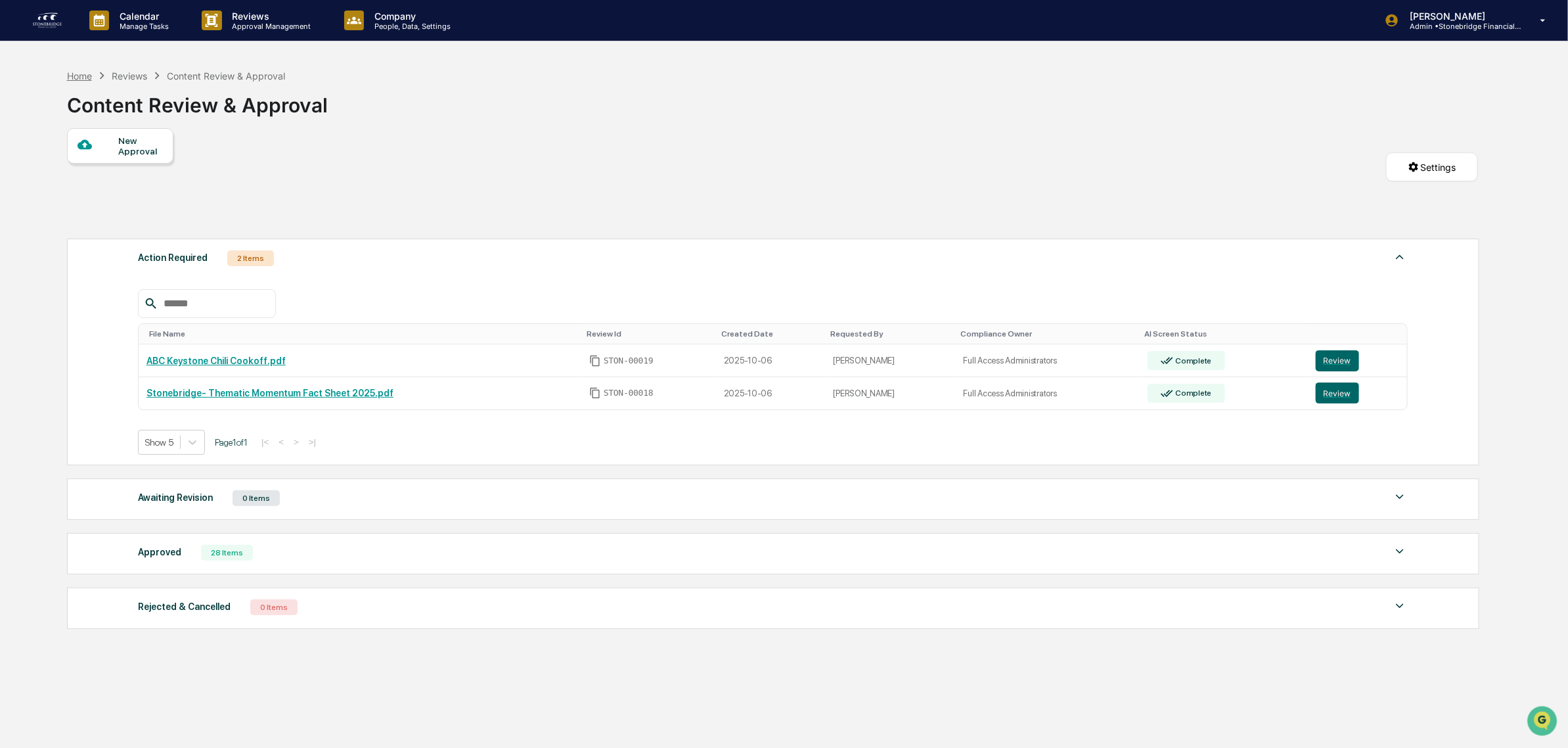
click at [83, 79] on div "Home" at bounding box center [80, 76] width 25 height 11
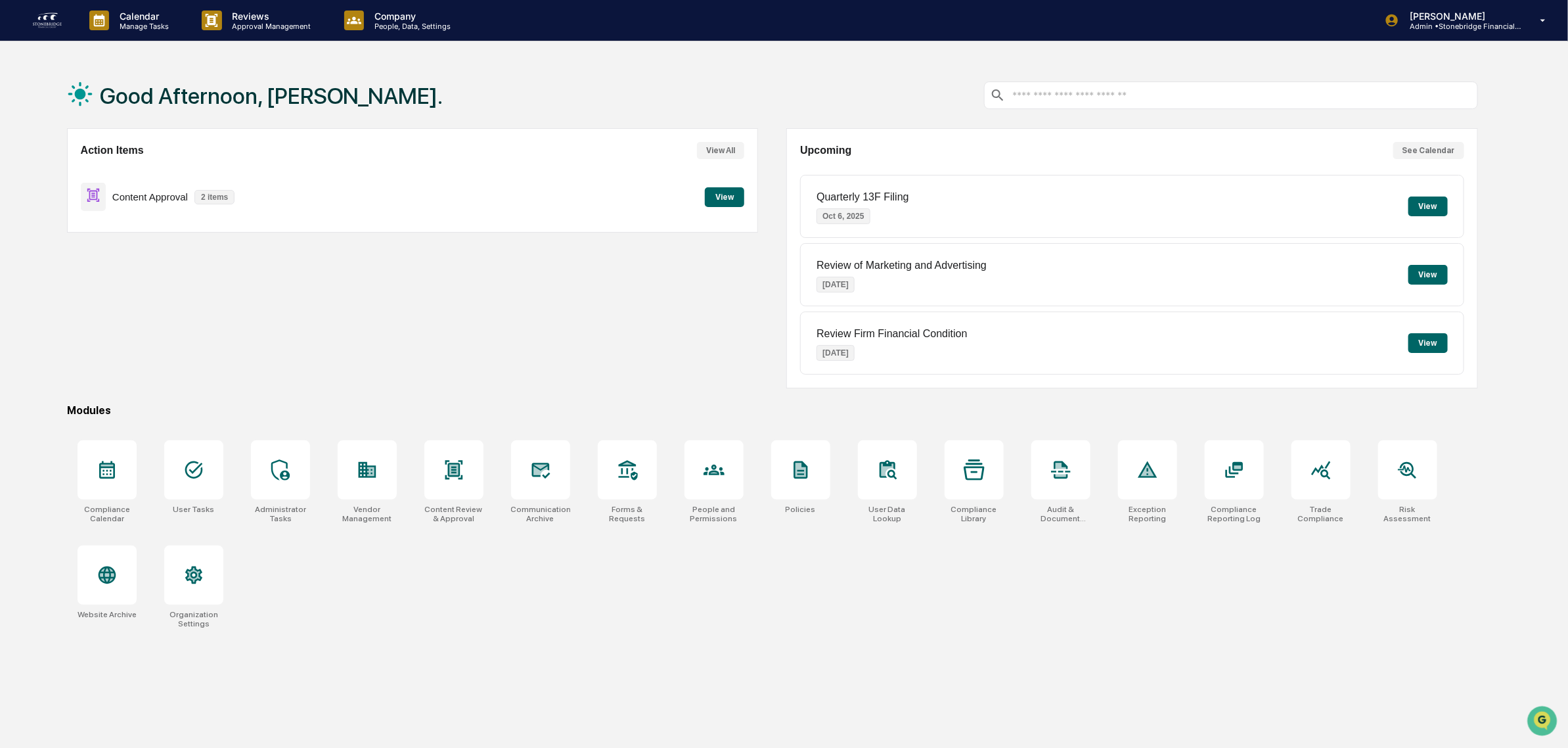
click at [716, 199] on button "View" at bounding box center [724, 197] width 40 height 19
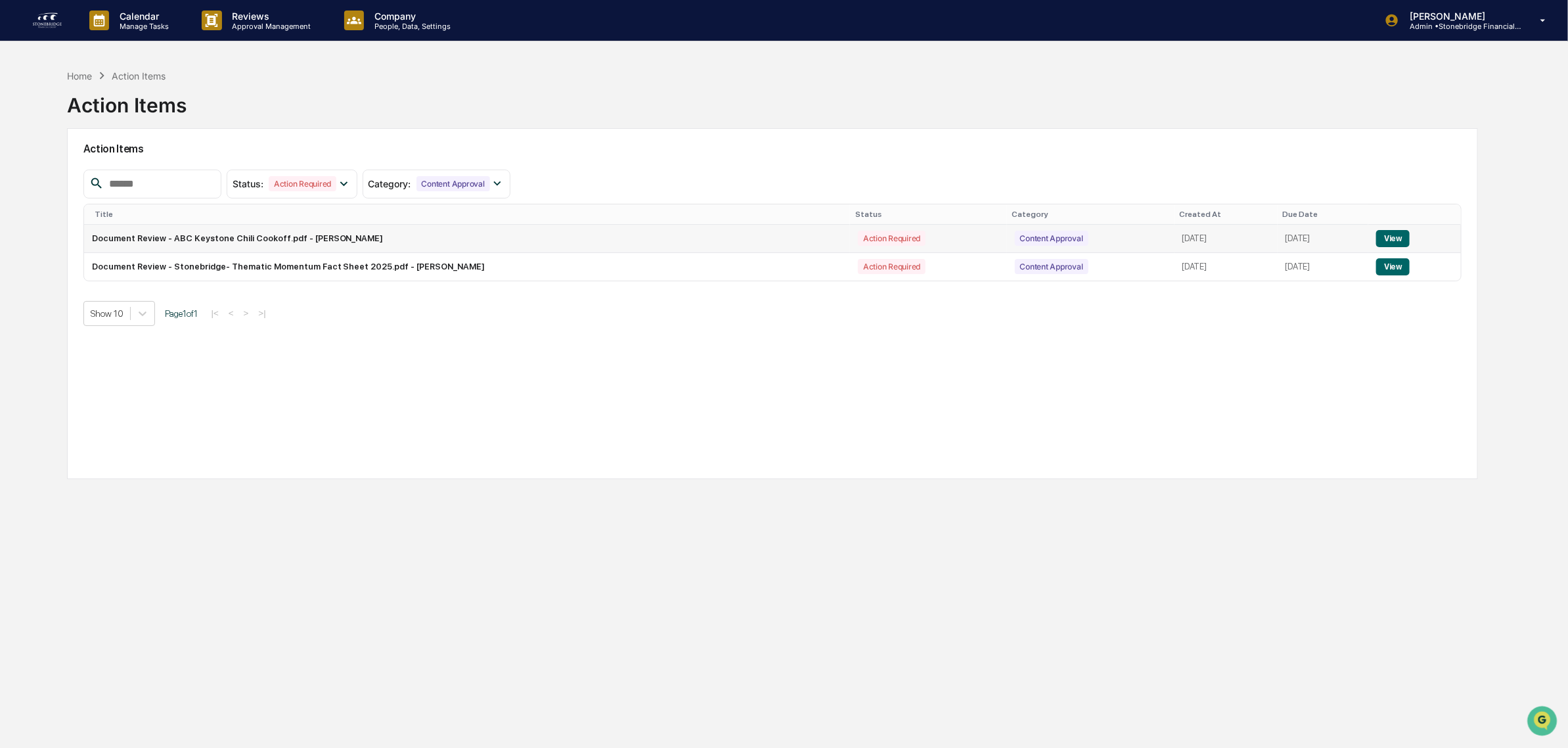
click at [1386, 243] on button "View" at bounding box center [1392, 238] width 33 height 17
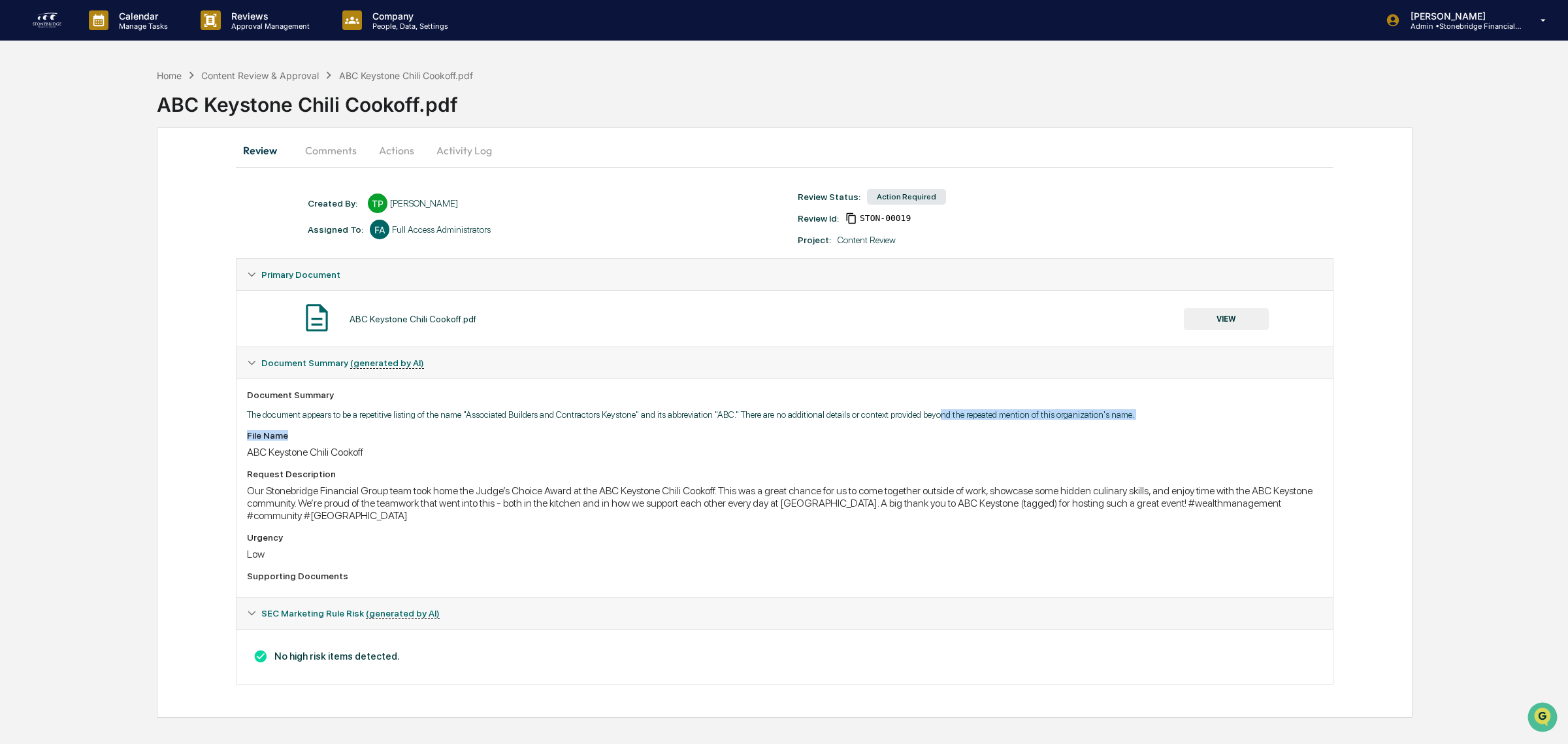
drag, startPoint x: 706, startPoint y: 426, endPoint x: 954, endPoint y: 417, distance: 248.2
click at [954, 417] on div "Document Summary The document appears to be a repetitive listing of the name "A…" at bounding box center [785, 488] width 1096 height 218
click at [954, 417] on p "The document appears to be a repetitive listing of the name "Associated Builder…" at bounding box center [784, 414] width 1075 height 10
drag, startPoint x: 891, startPoint y: 419, endPoint x: 1174, endPoint y: 449, distance: 284.6
click at [1174, 449] on div "Document Summary The document appears to be a repetitive listing of the name "A…" at bounding box center [785, 488] width 1096 height 218
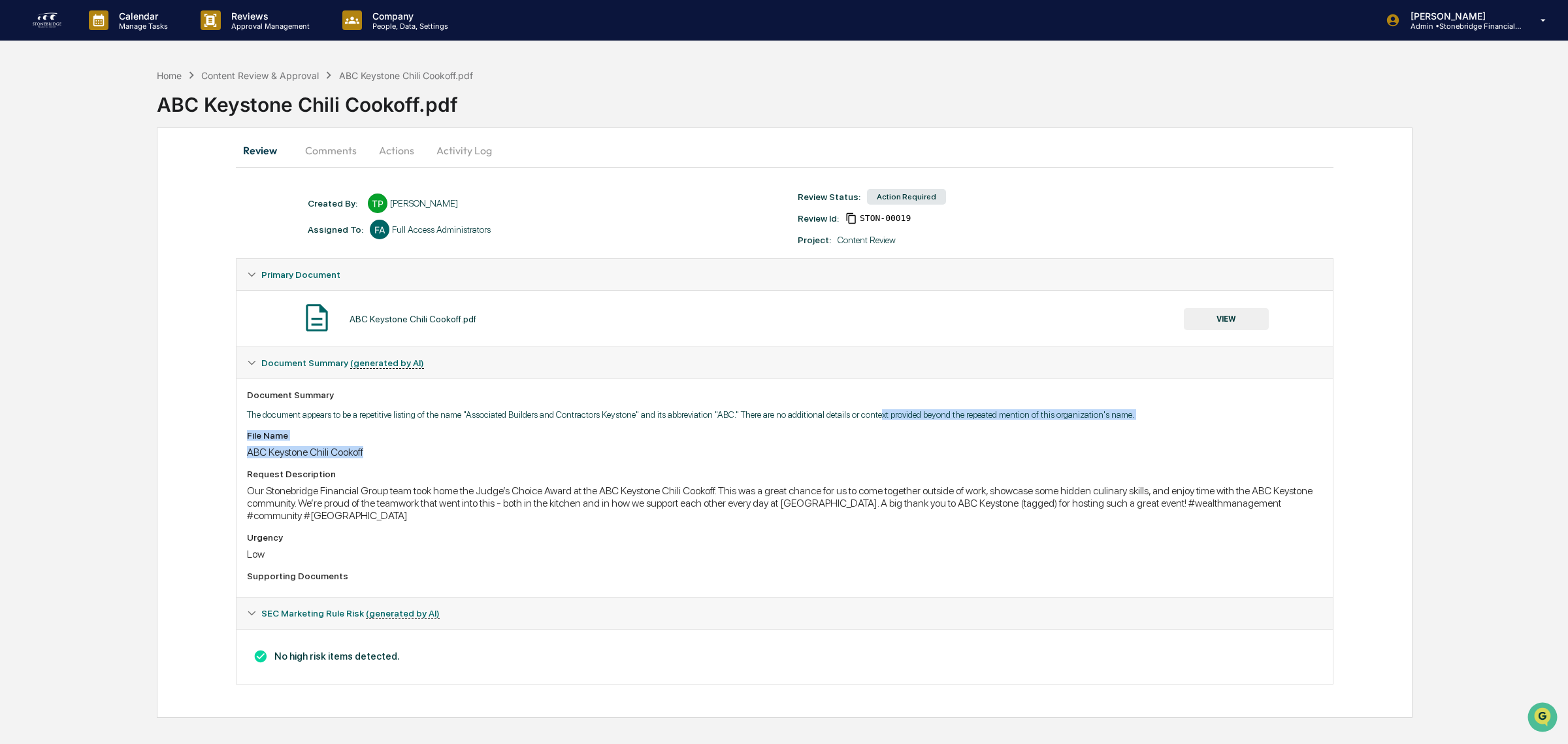
click at [1174, 449] on div "File Name ABC Keystone Chili Cookoff" at bounding box center [784, 444] width 1075 height 28
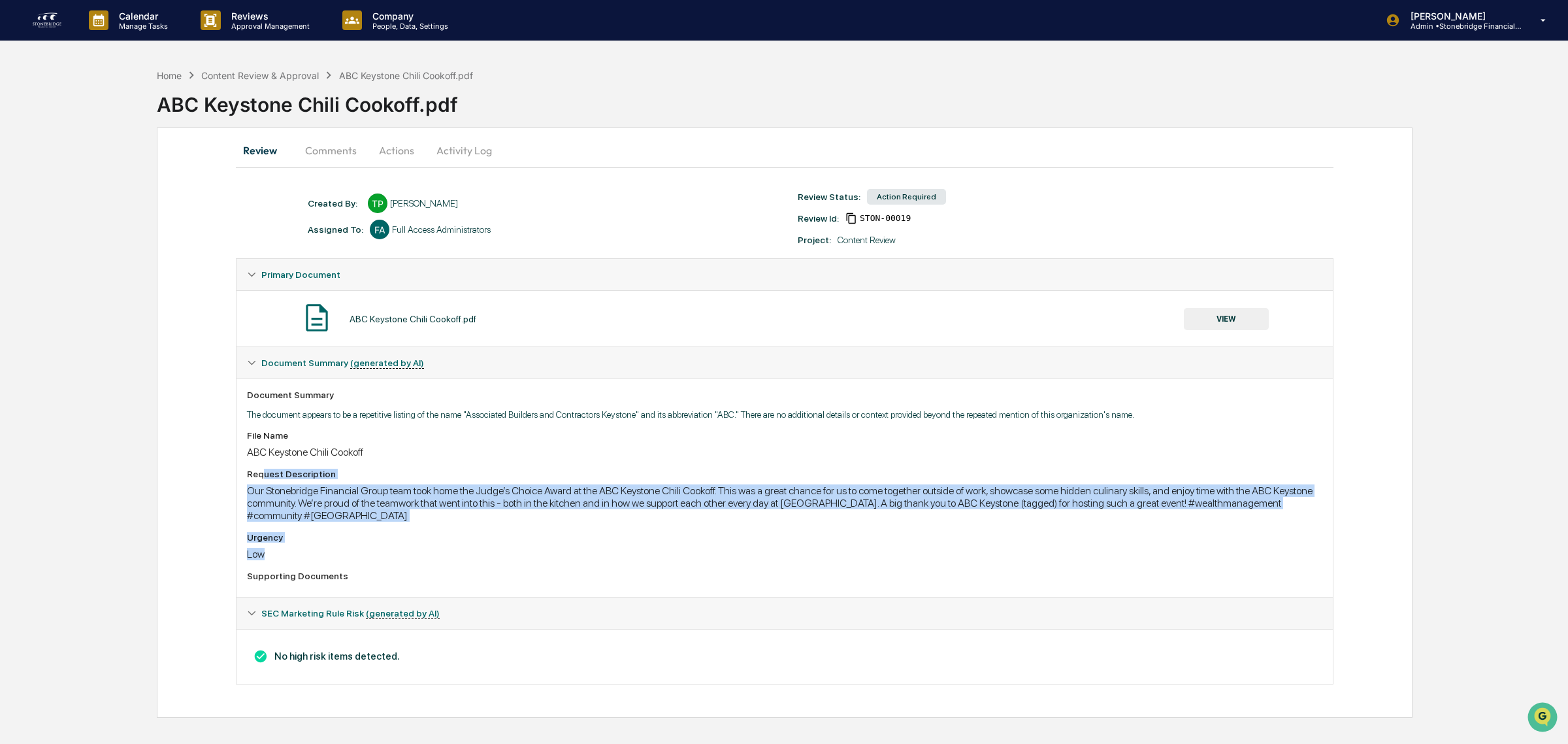
drag, startPoint x: 264, startPoint y: 476, endPoint x: 432, endPoint y: 561, distance: 188.3
click at [432, 561] on div "File Name ABC Keystone Chili Cookoff Request Description Our Stonebridge Financ…" at bounding box center [784, 508] width 1075 height 156
click at [432, 560] on div "Low" at bounding box center [784, 554] width 1075 height 12
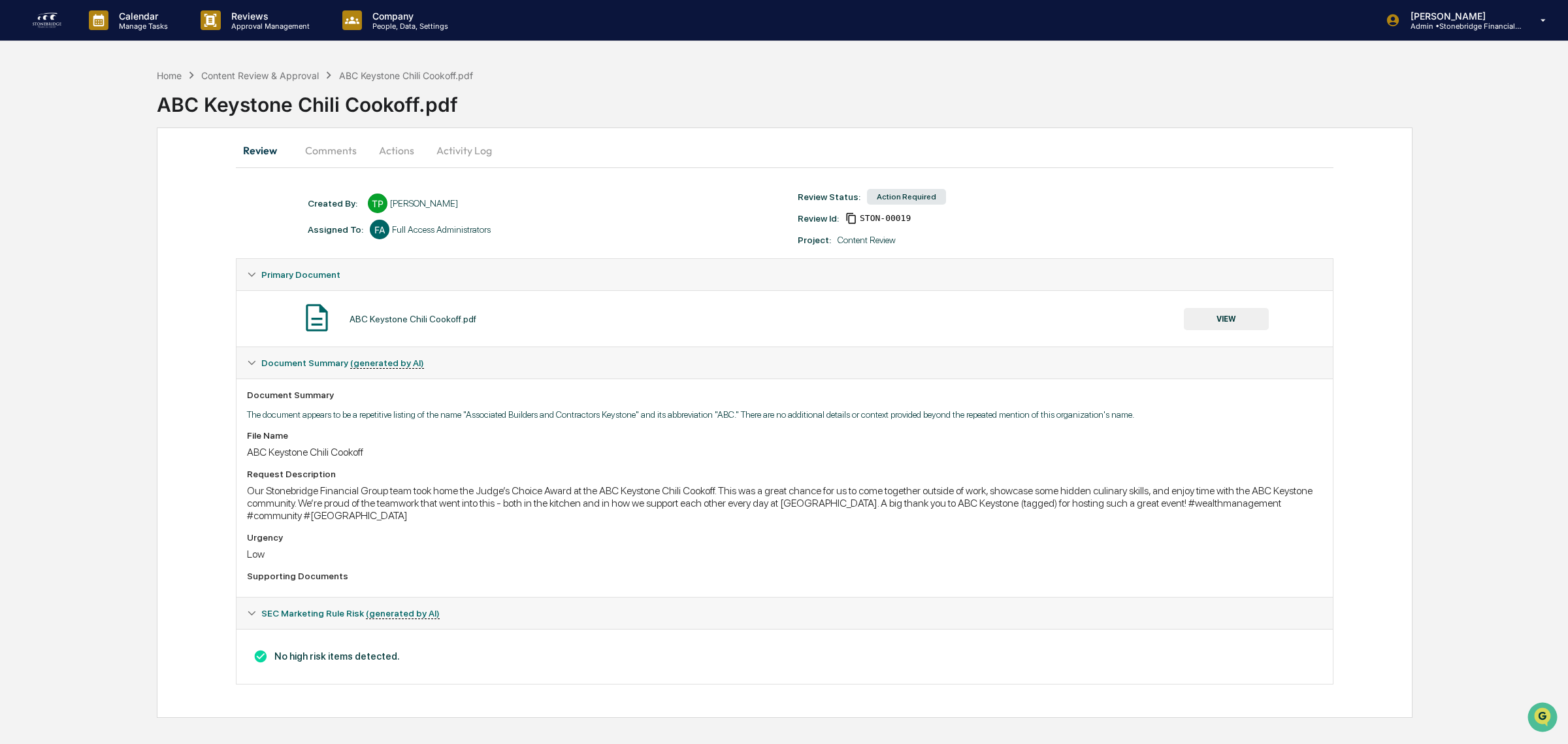
click at [1220, 327] on button "VIEW" at bounding box center [1226, 319] width 85 height 22
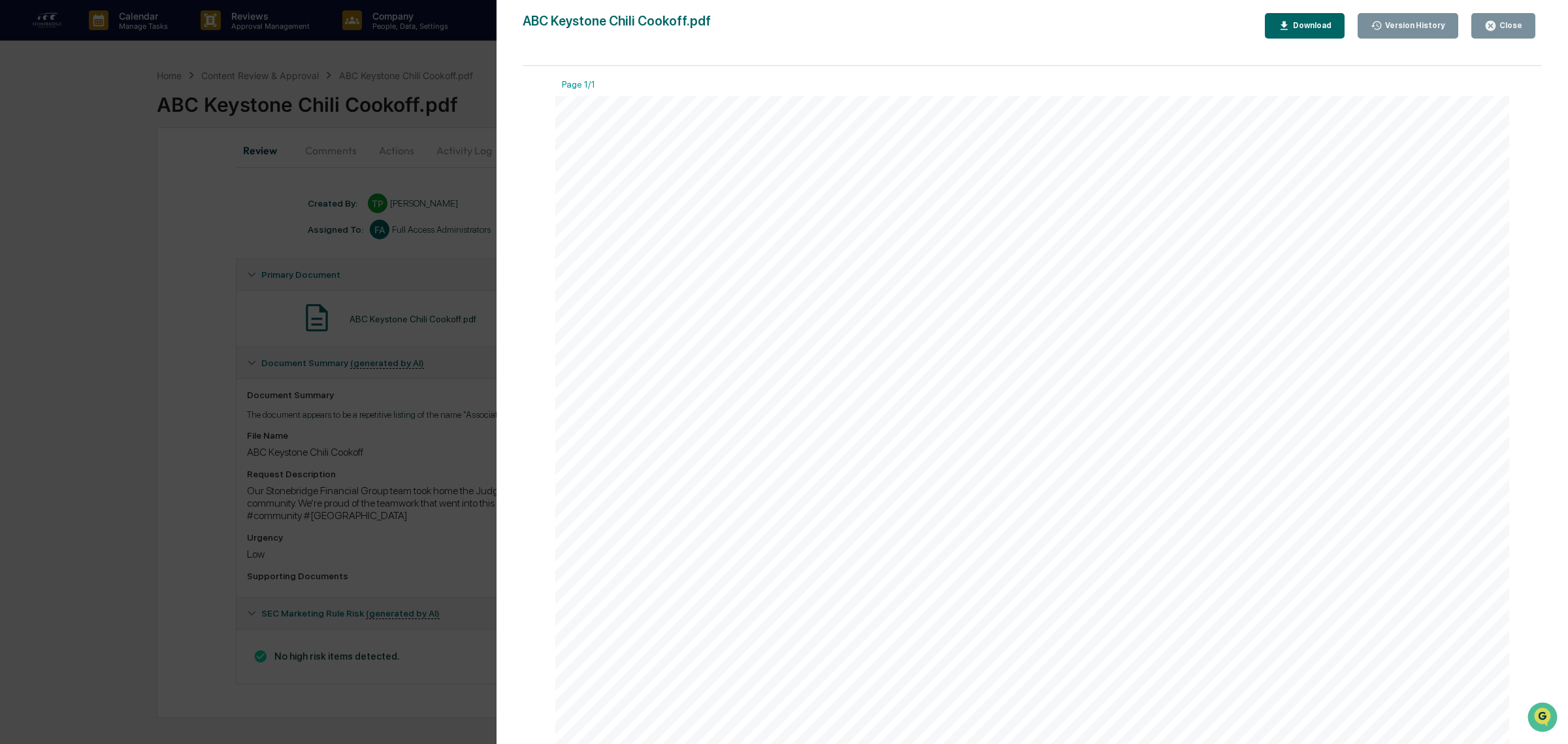
click at [1530, 30] on button "Close" at bounding box center [1503, 26] width 64 height 26
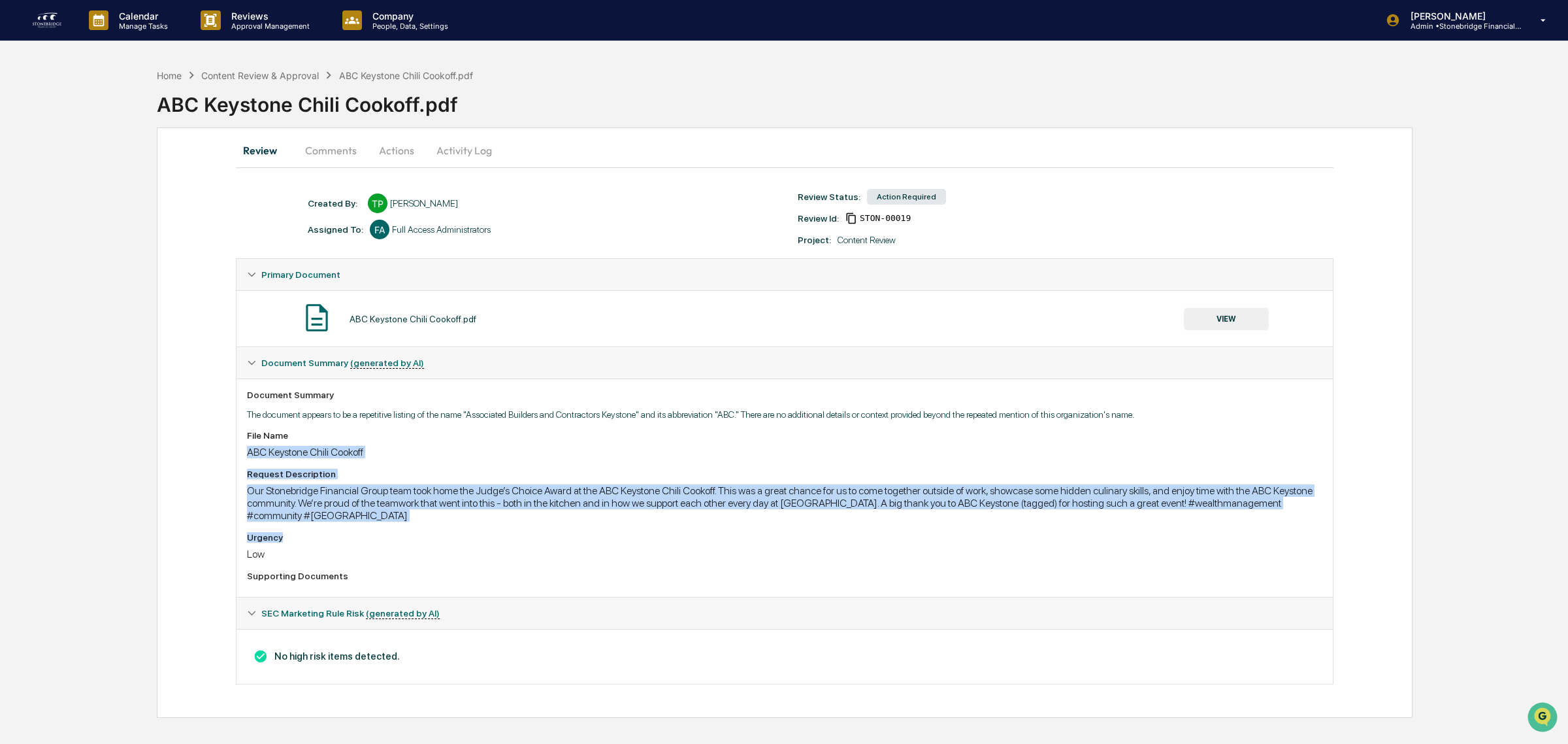
drag, startPoint x: 318, startPoint y: 427, endPoint x: 377, endPoint y: 531, distance: 119.6
click at [377, 531] on div "Document Summary The document appears to be a repetitive listing of the name "A…" at bounding box center [785, 488] width 1096 height 218
click at [377, 531] on div "File Name ABC Keystone Chili Cookoff Request Description Our Stonebridge Financ…" at bounding box center [784, 508] width 1075 height 156
drag, startPoint x: 377, startPoint y: 531, endPoint x: 374, endPoint y: 459, distance: 72.1
click at [374, 459] on div "File Name ABC Keystone Chili Cookoff Request Description Our Stonebridge Financ…" at bounding box center [784, 508] width 1075 height 156
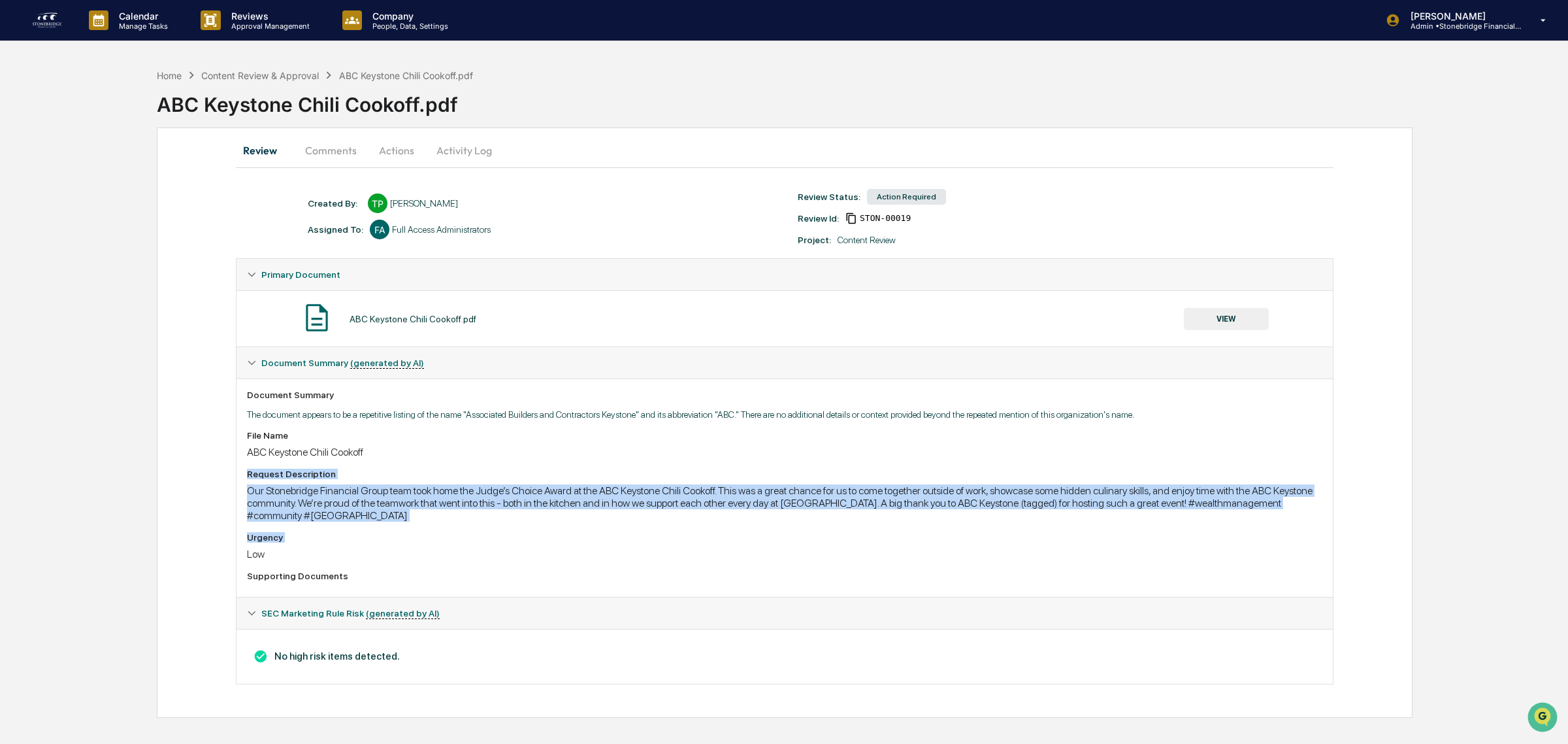
click at [374, 458] on div "ABC Keystone Chili Cookoff" at bounding box center [784, 452] width 1075 height 12
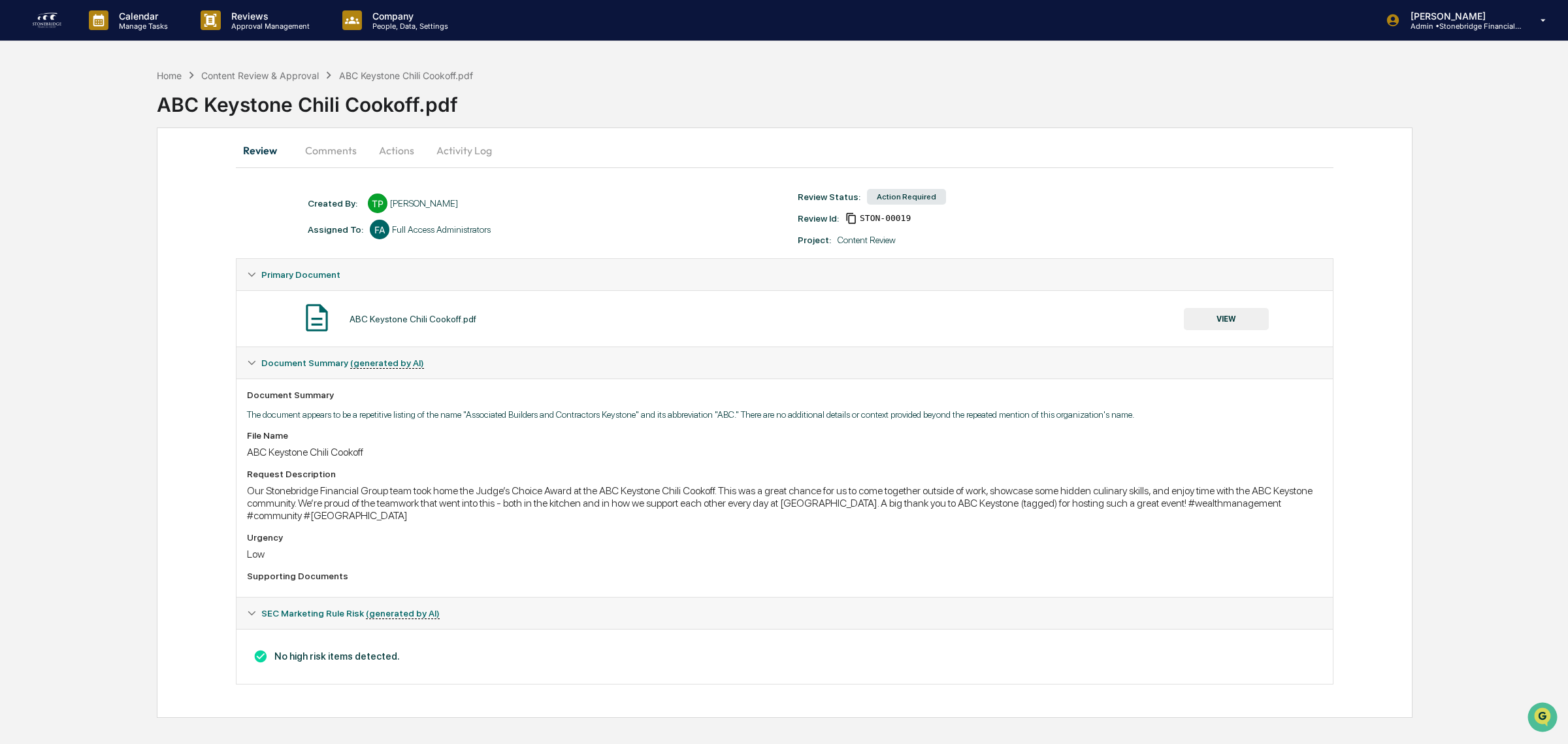
click at [327, 154] on button "Comments" at bounding box center [331, 150] width 72 height 31
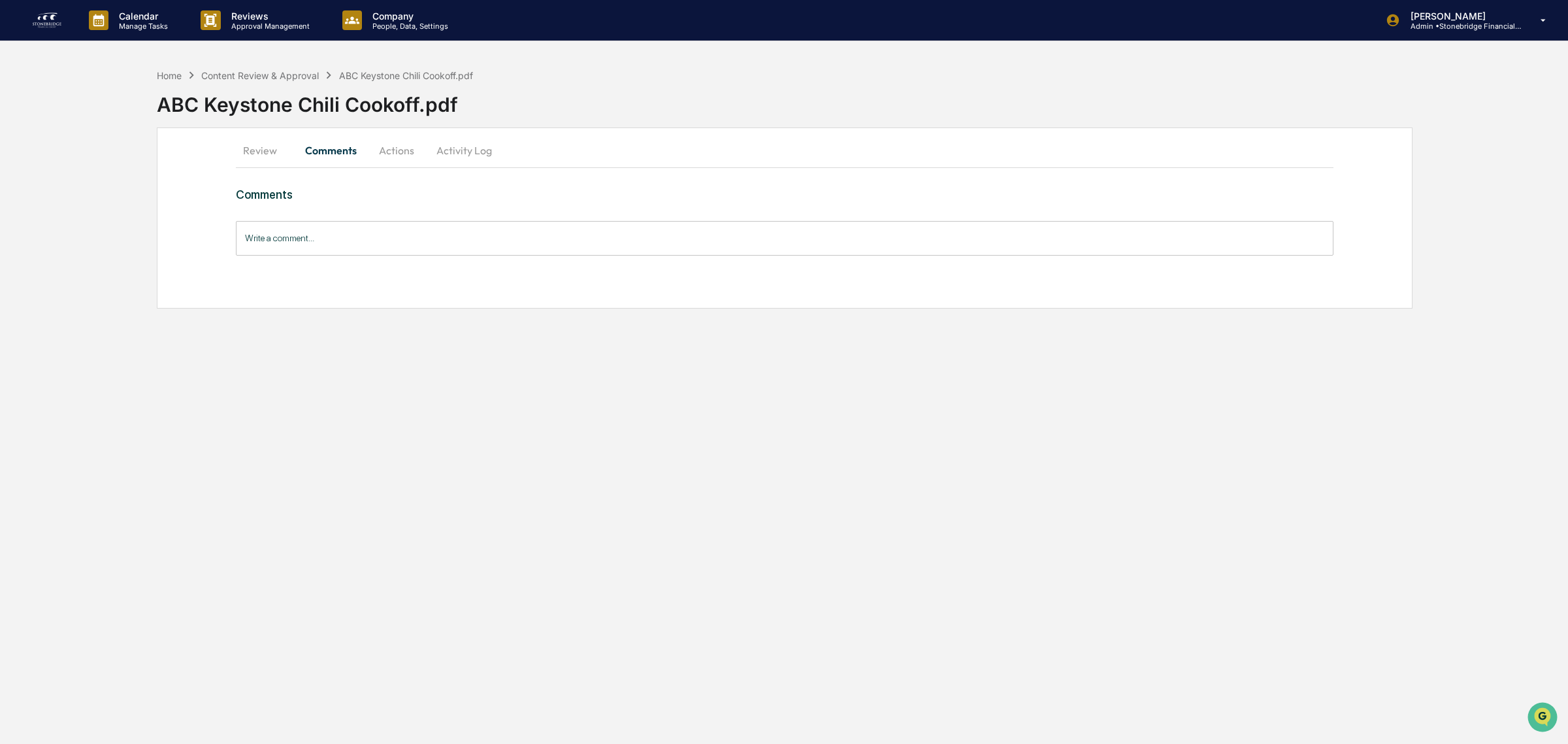
click at [400, 153] on button "Actions" at bounding box center [396, 150] width 59 height 31
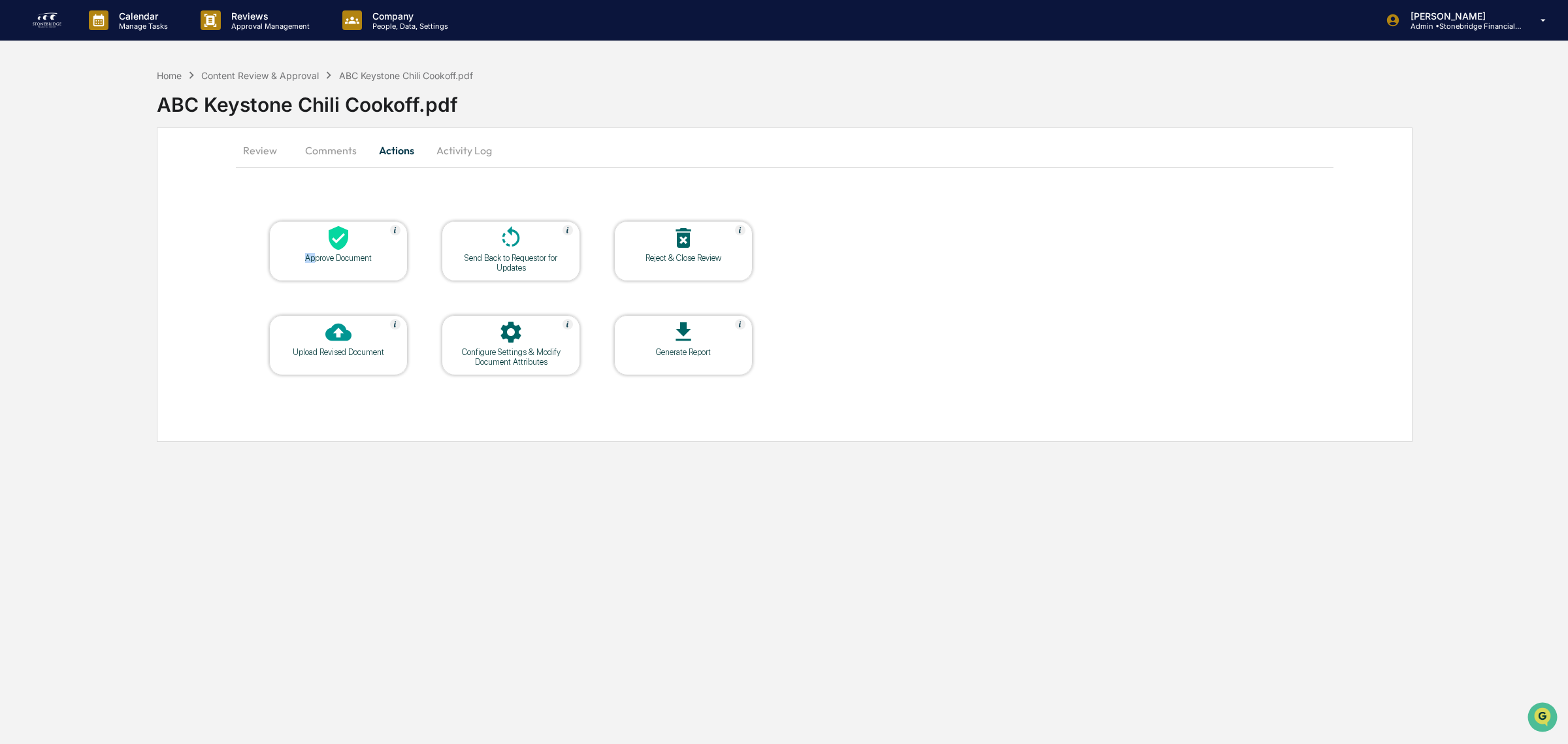
drag, startPoint x: 314, startPoint y: 256, endPoint x: 256, endPoint y: 204, distance: 77.9
click at [259, 211] on table "Approve Document Send Back to Requestor for Updates Reject & Close Review Uploa…" at bounding box center [511, 298] width 550 height 221
click at [242, 146] on button "Review" at bounding box center [265, 150] width 59 height 31
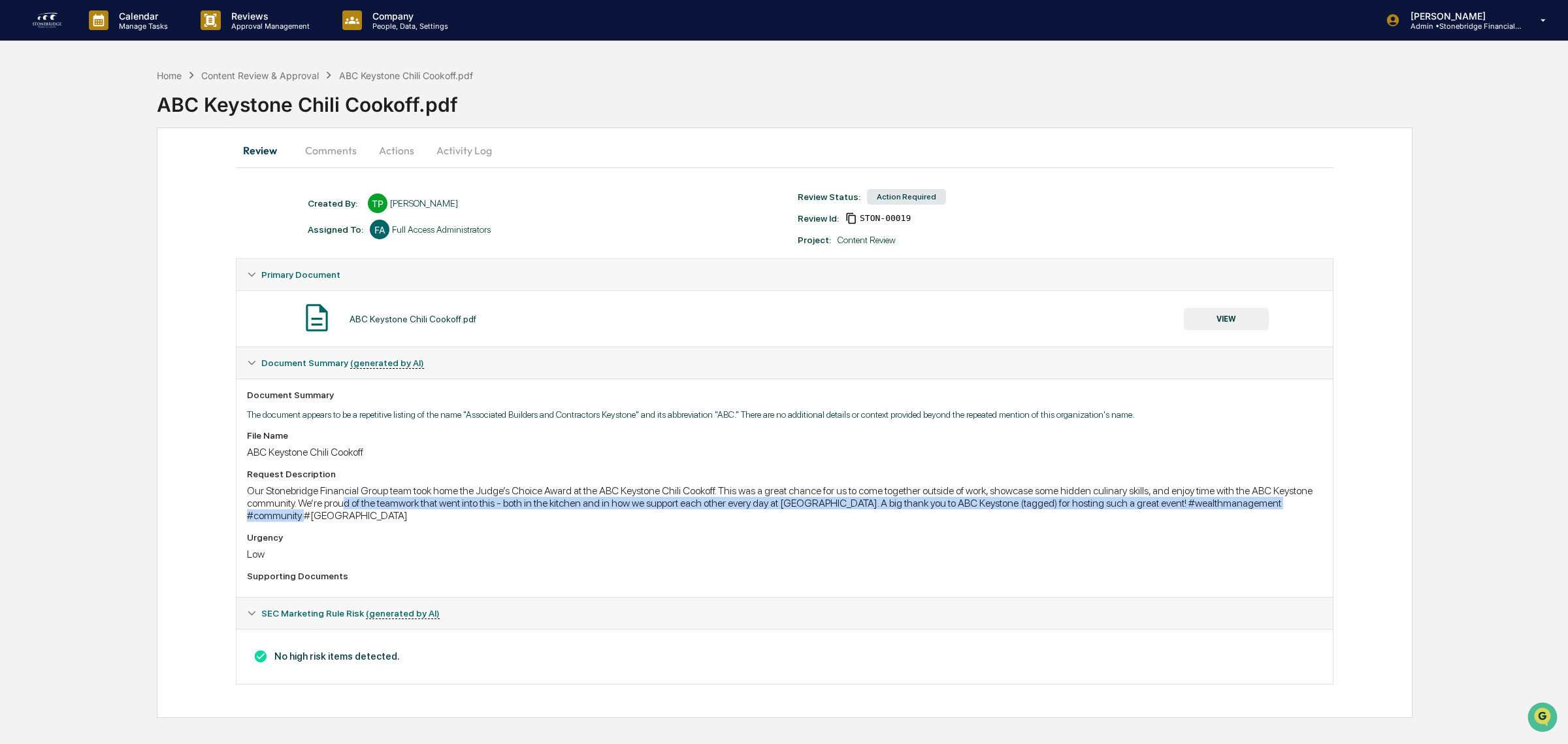
drag, startPoint x: 353, startPoint y: 502, endPoint x: 419, endPoint y: 526, distance: 70.2
click at [419, 522] on div "Our Stonebridge Financial Group team took home the Judge’s Choice Award at the …" at bounding box center [784, 503] width 1075 height 37
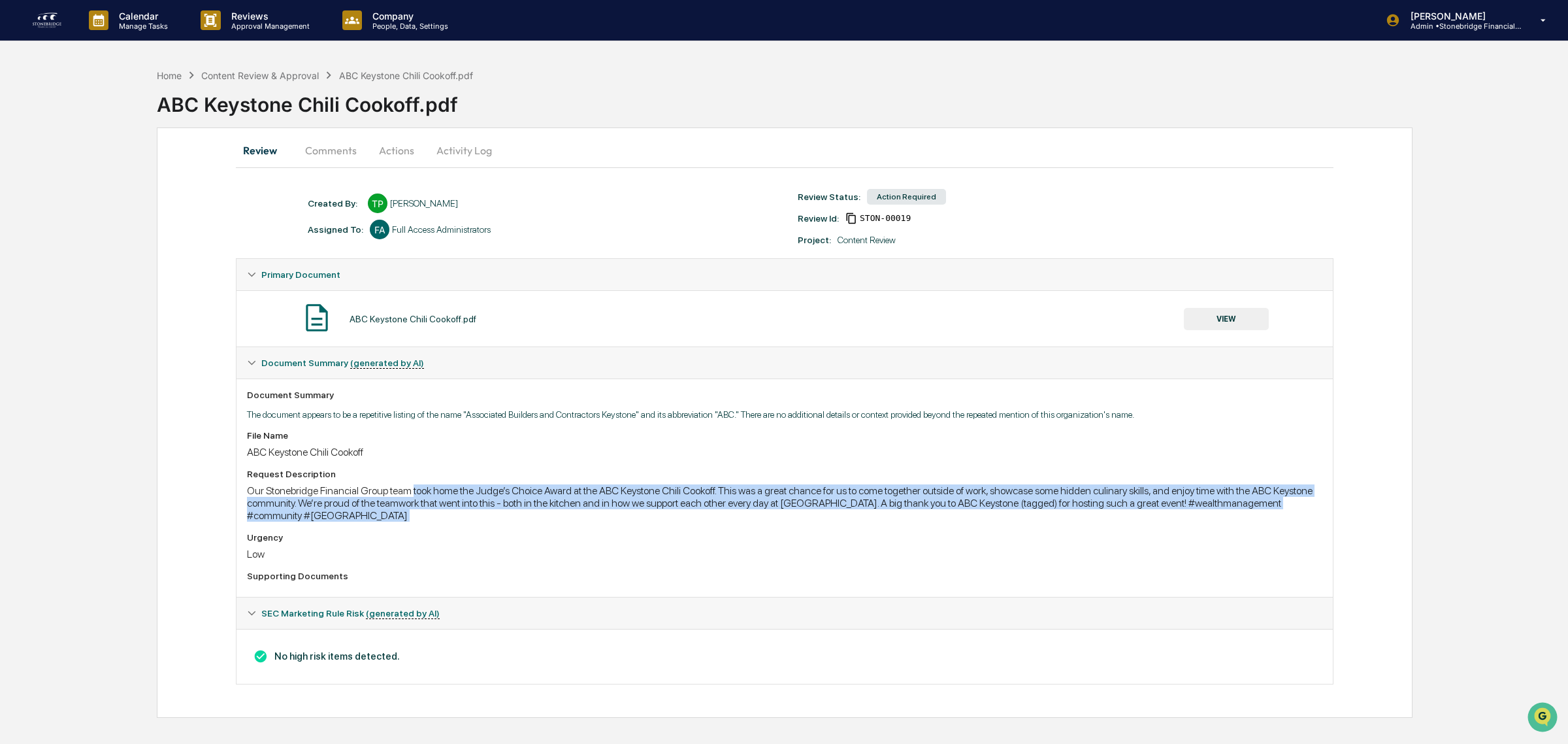
drag, startPoint x: 419, startPoint y: 526, endPoint x: 420, endPoint y: 500, distance: 26.0
click at [420, 500] on div "Our Stonebridge Financial Group team took home the Judge’s Choice Award at the …" at bounding box center [784, 503] width 1075 height 37
drag, startPoint x: 389, startPoint y: 492, endPoint x: 805, endPoint y: 553, distance: 420.4
click at [805, 553] on div "File Name ABC Keystone Chili Cookoff Request Description Our Stonebridge Financ…" at bounding box center [784, 508] width 1075 height 156
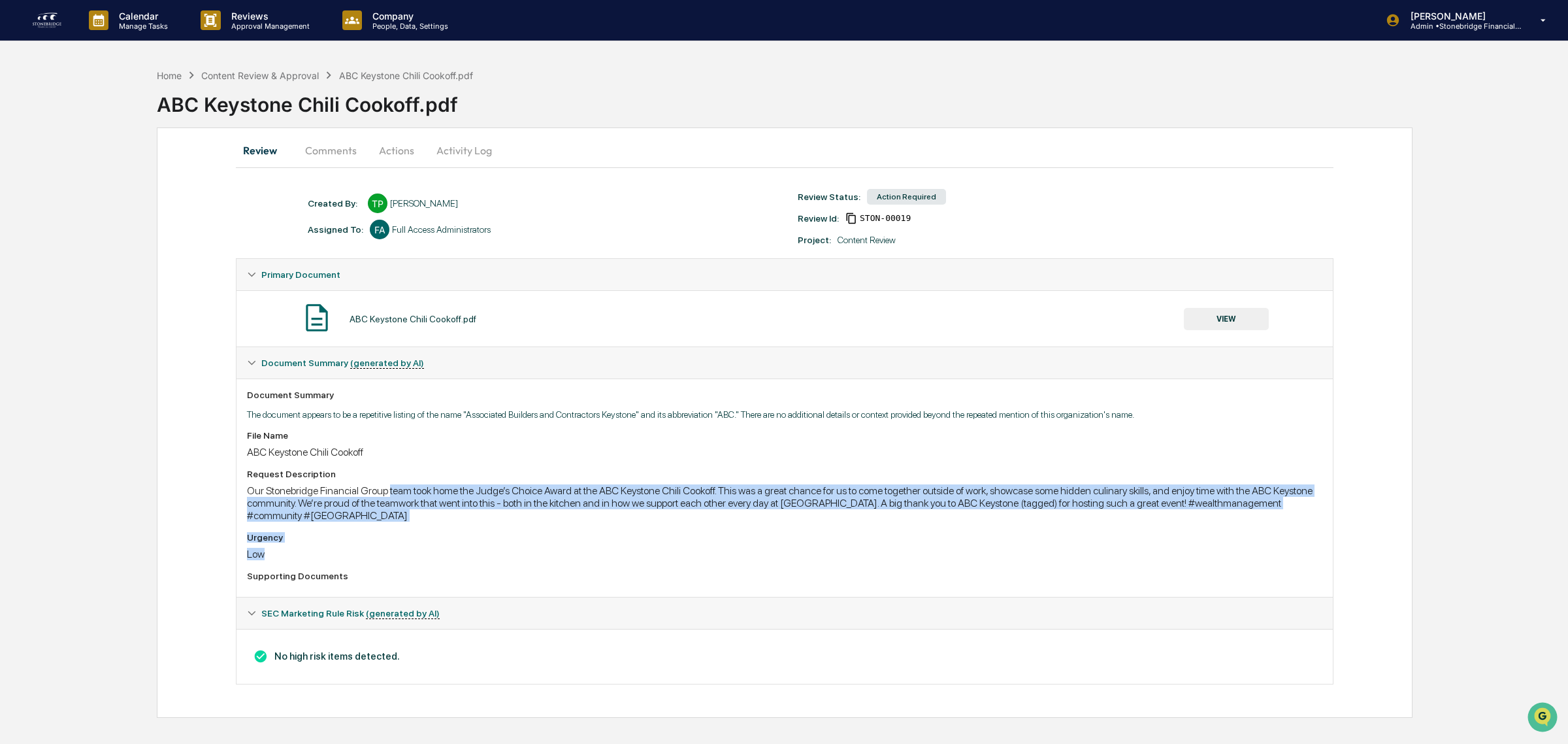
click at [805, 553] on div "Low" at bounding box center [784, 554] width 1075 height 12
click at [785, 498] on div "File Name ABC Keystone Chili Cookoff Request Description Our Stonebridge Financ…" at bounding box center [784, 508] width 1075 height 156
click at [785, 498] on div "Our Stonebridge Financial Group team took home the Judge’s Choice Award at the …" at bounding box center [784, 503] width 1075 height 37
drag, startPoint x: 742, startPoint y: 493, endPoint x: 882, endPoint y: 535, distance: 146.2
click at [882, 535] on div "File Name ABC Keystone Chili Cookoff Request Description Our Stonebridge Financ…" at bounding box center [784, 508] width 1075 height 156
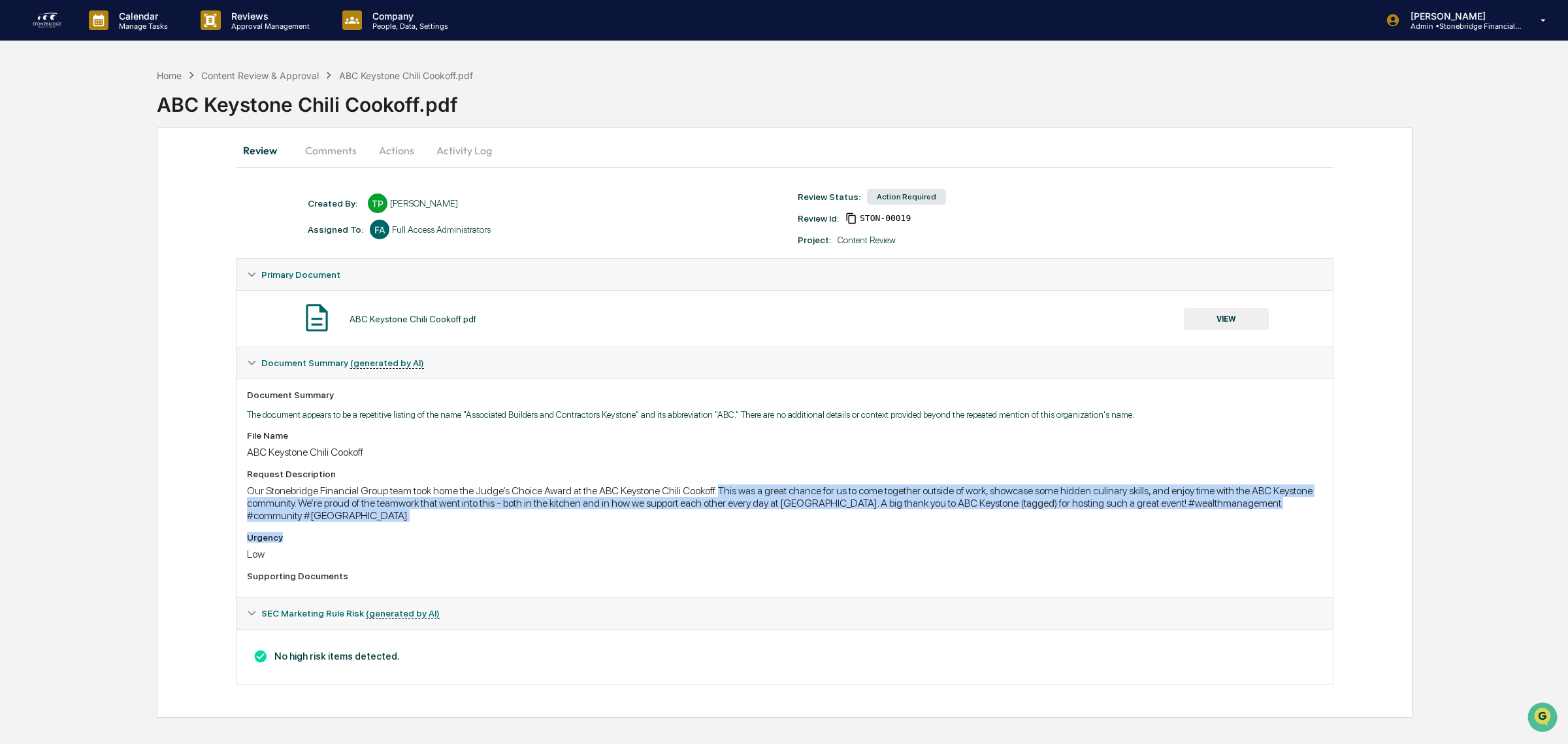
click at [882, 535] on div "File Name ABC Keystone Chili Cookoff Request Description Our Stonebridge Financ…" at bounding box center [784, 508] width 1075 height 156
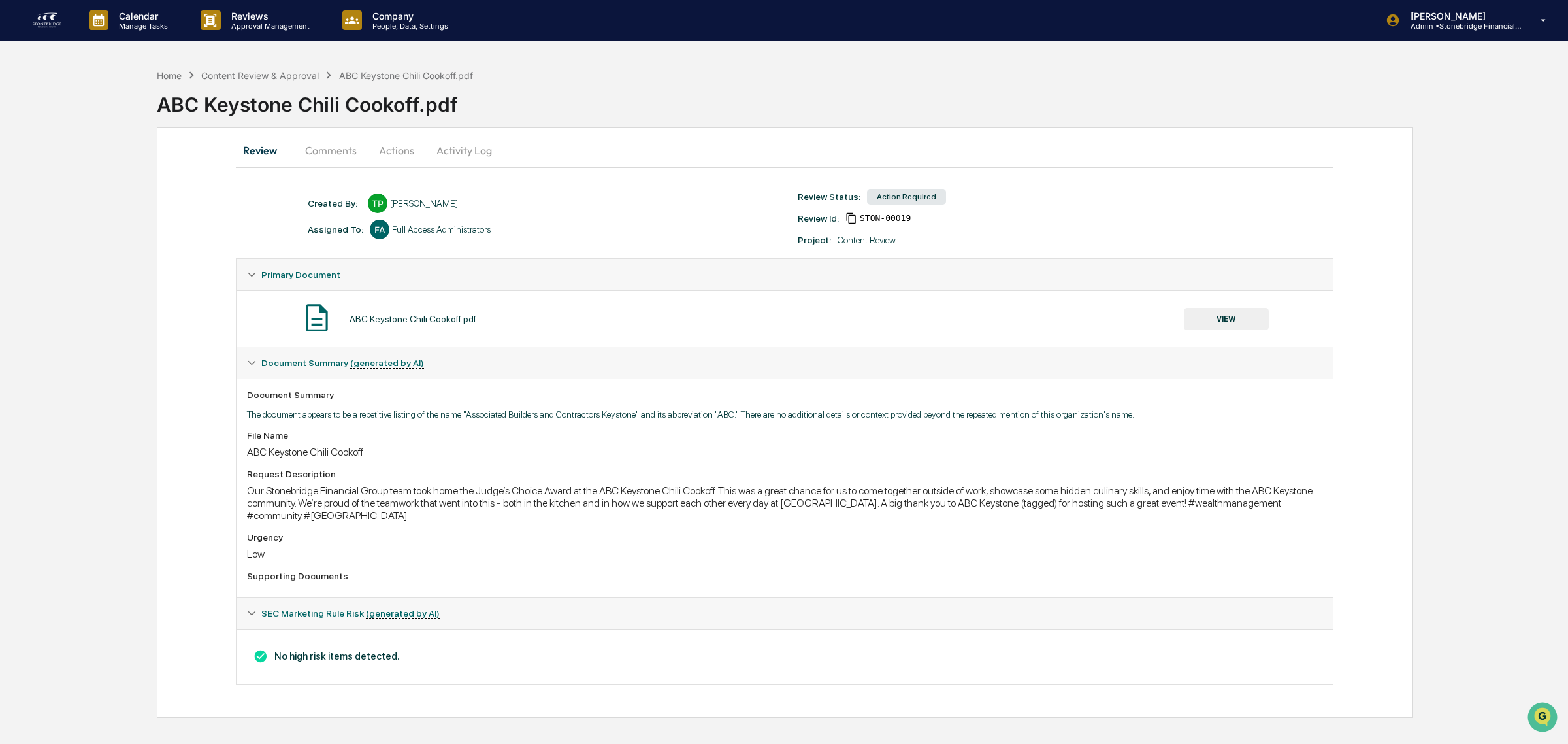
click at [338, 162] on button "Comments" at bounding box center [331, 150] width 72 height 31
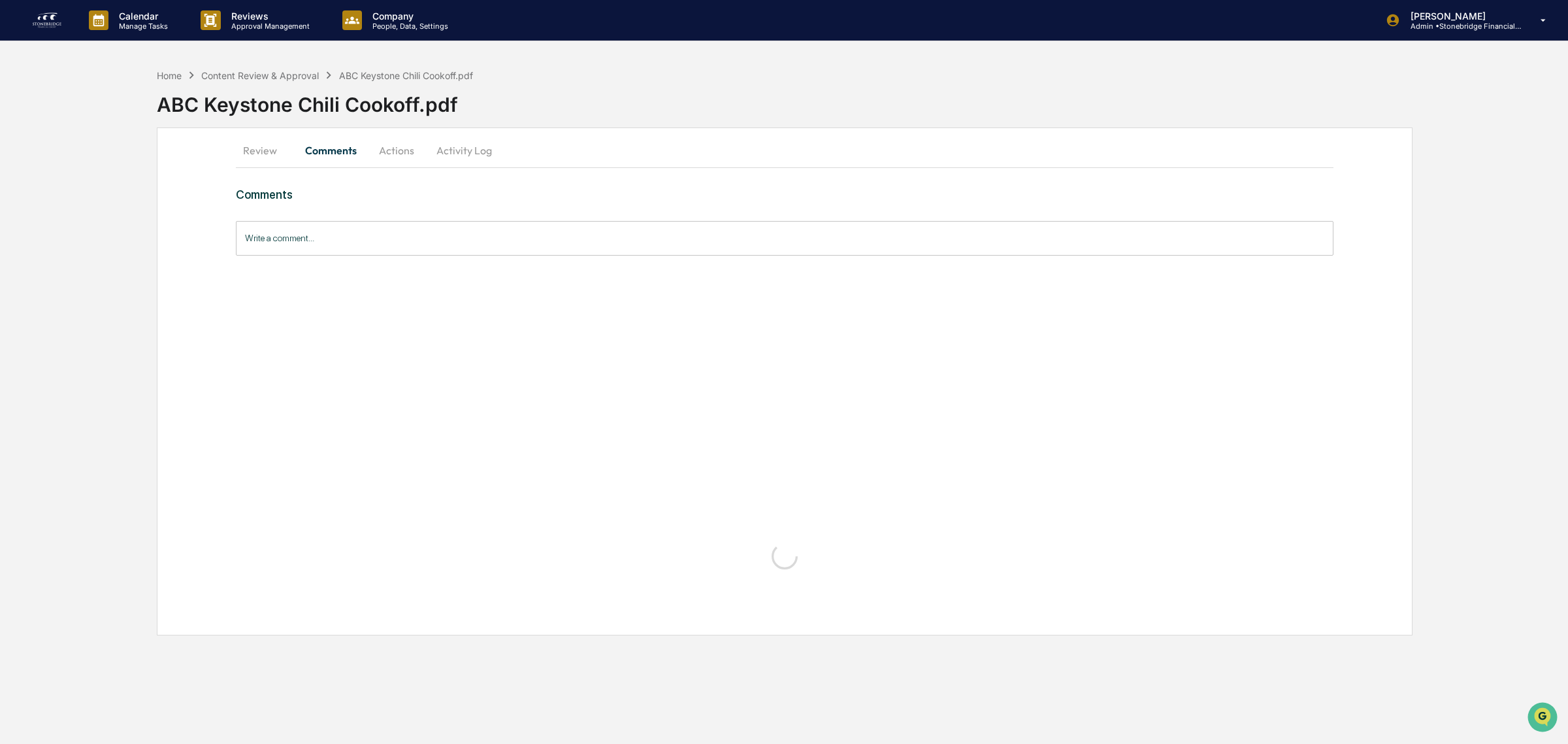
click at [397, 148] on button "Actions" at bounding box center [396, 150] width 59 height 31
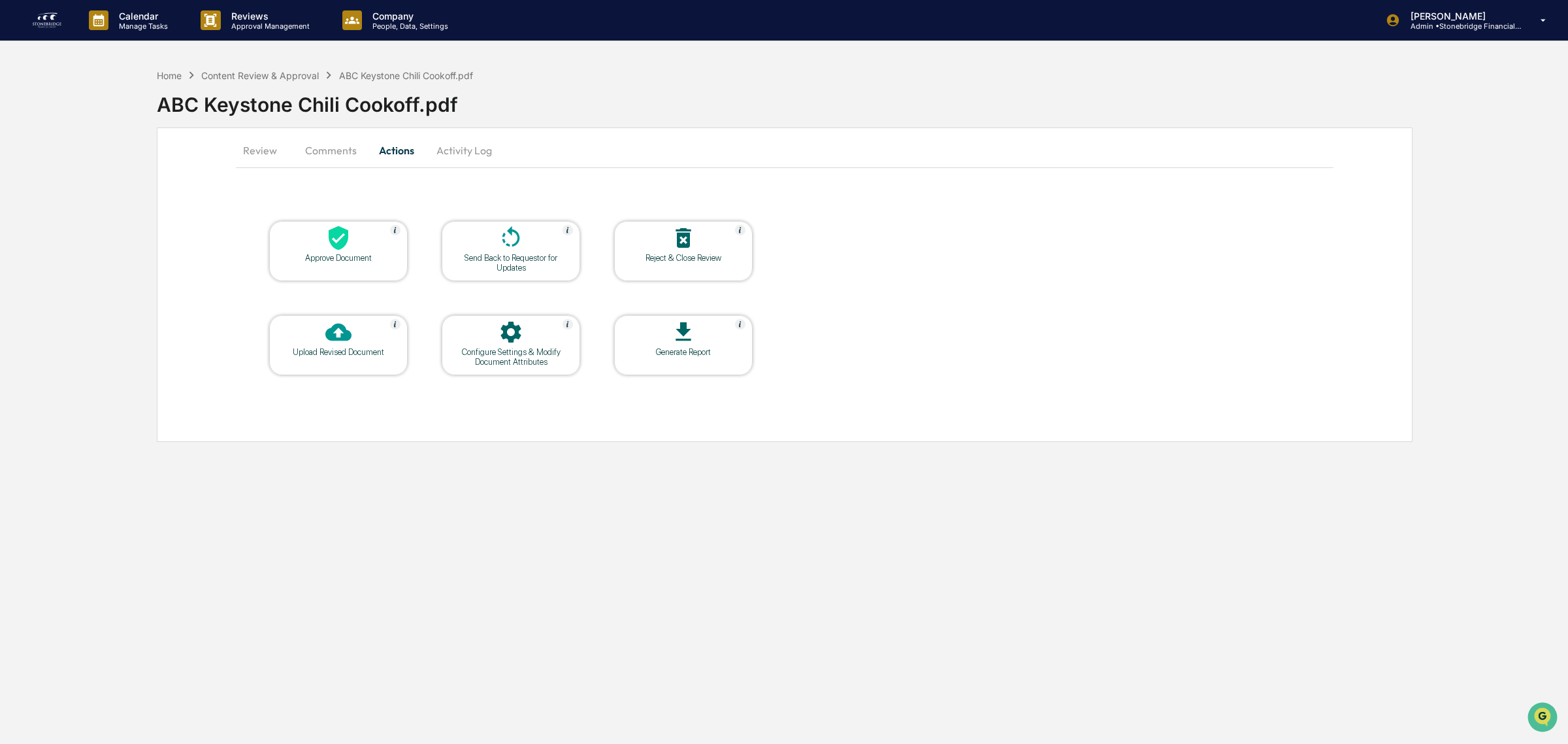
click at [331, 265] on div "Approve Document" at bounding box center [338, 251] width 139 height 60
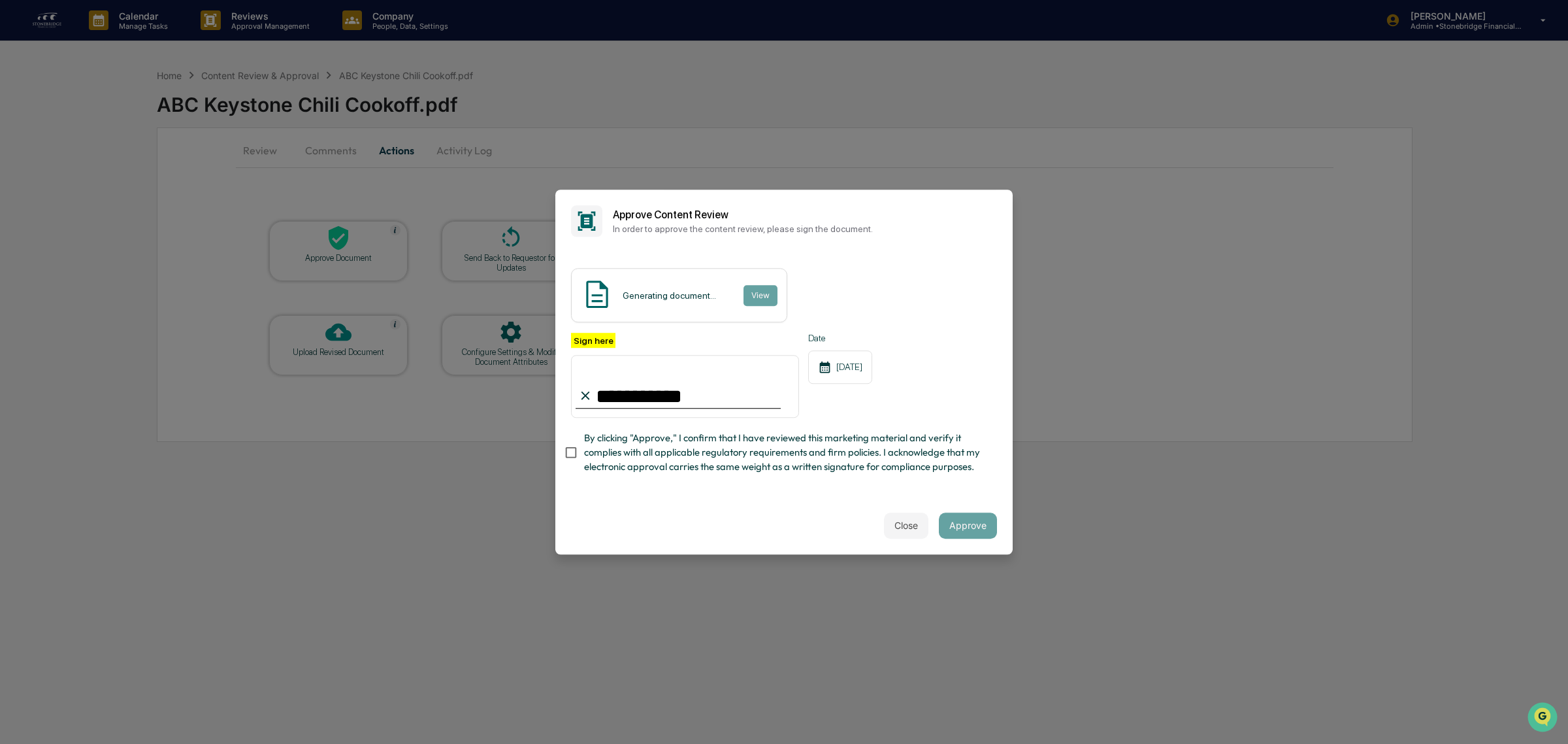
type input "**********"
click at [825, 439] on span "By clicking "Approve," I confirm that I have reviewed this marketing material a…" at bounding box center [785, 452] width 403 height 44
click at [951, 525] on button "Approve" at bounding box center [968, 526] width 58 height 26
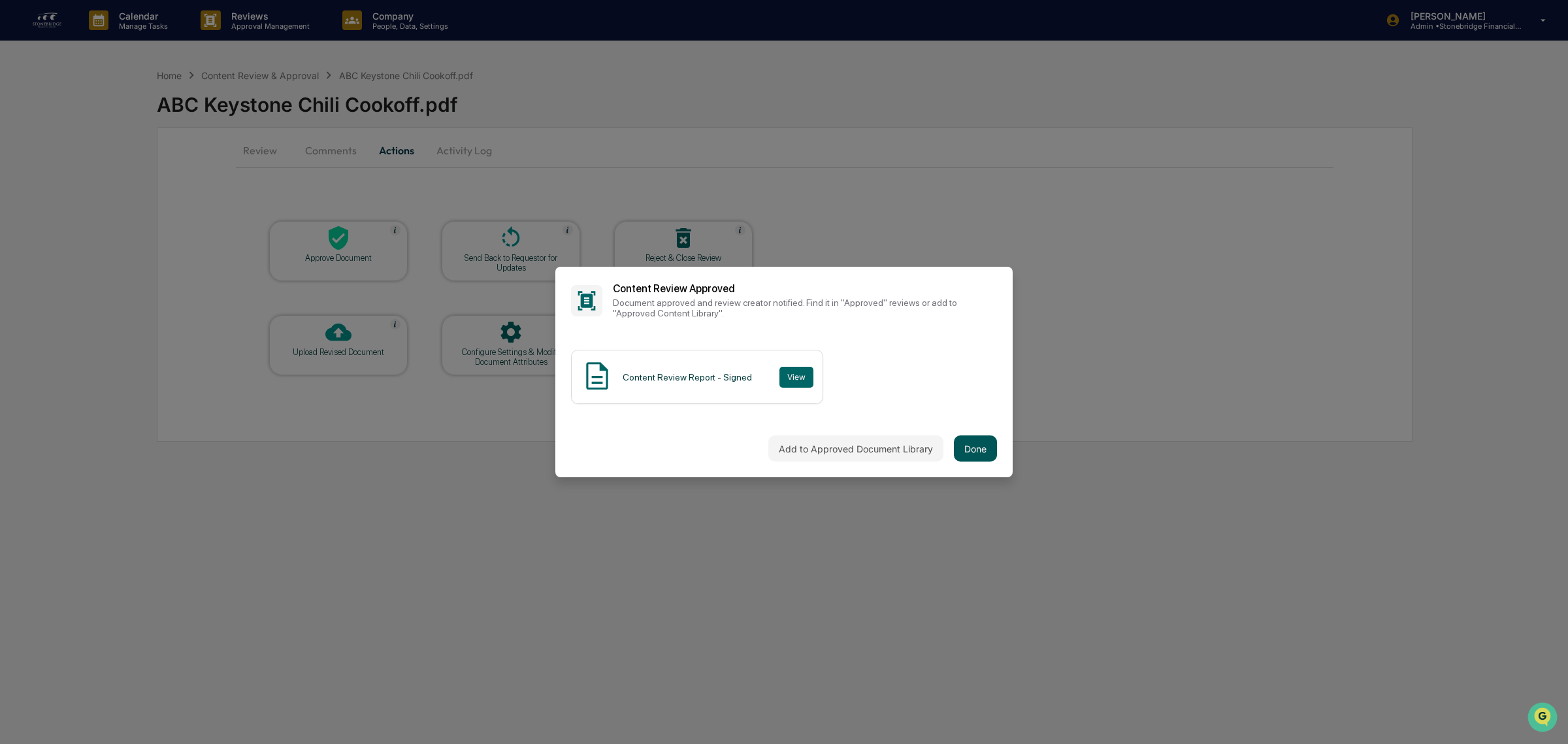
click at [953, 433] on div "Add to Approved Document Library Done" at bounding box center [784, 448] width 457 height 57
click at [965, 448] on button "Done" at bounding box center [976, 448] width 43 height 26
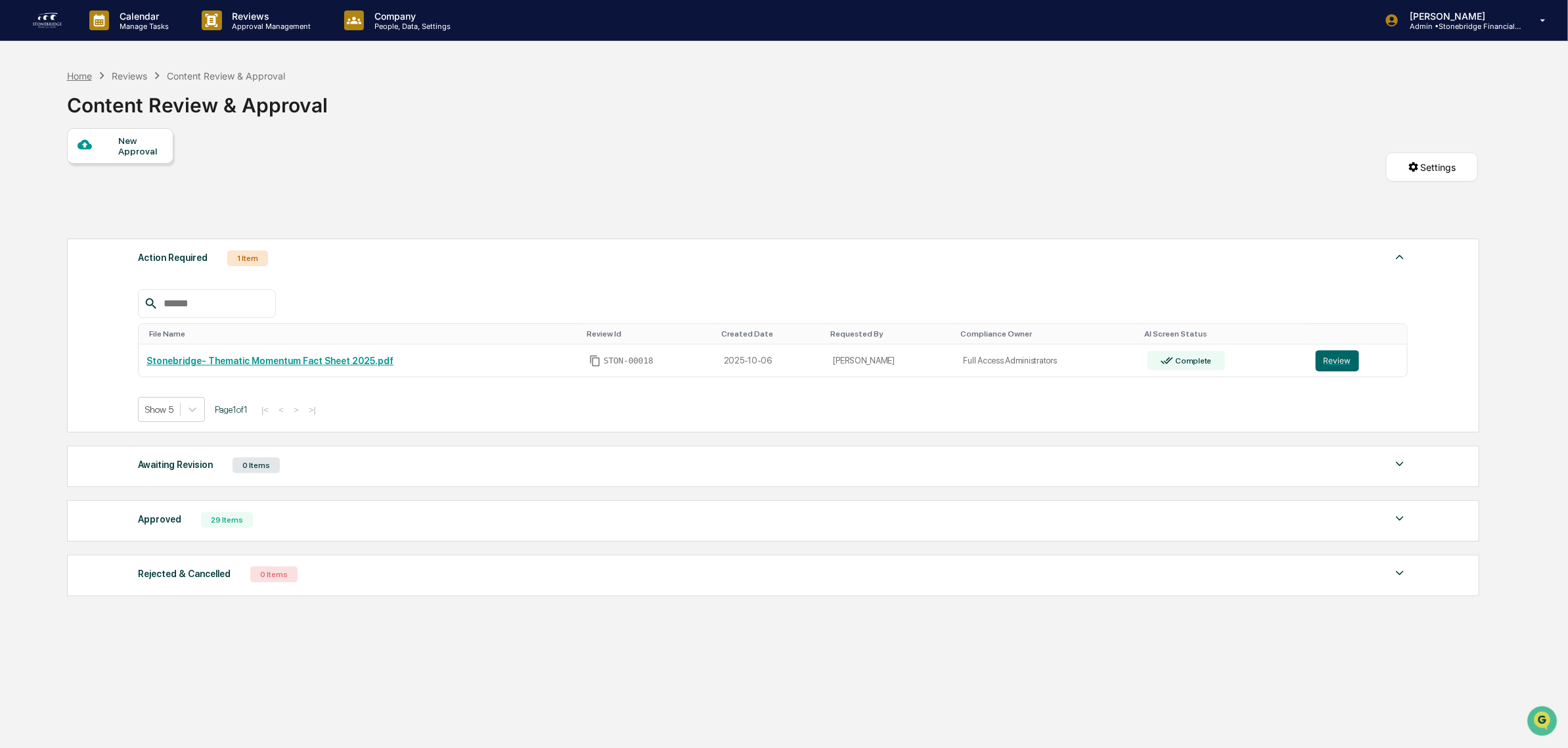
click at [80, 73] on div "Home" at bounding box center [80, 76] width 25 height 11
